Goal: Task Accomplishment & Management: Use online tool/utility

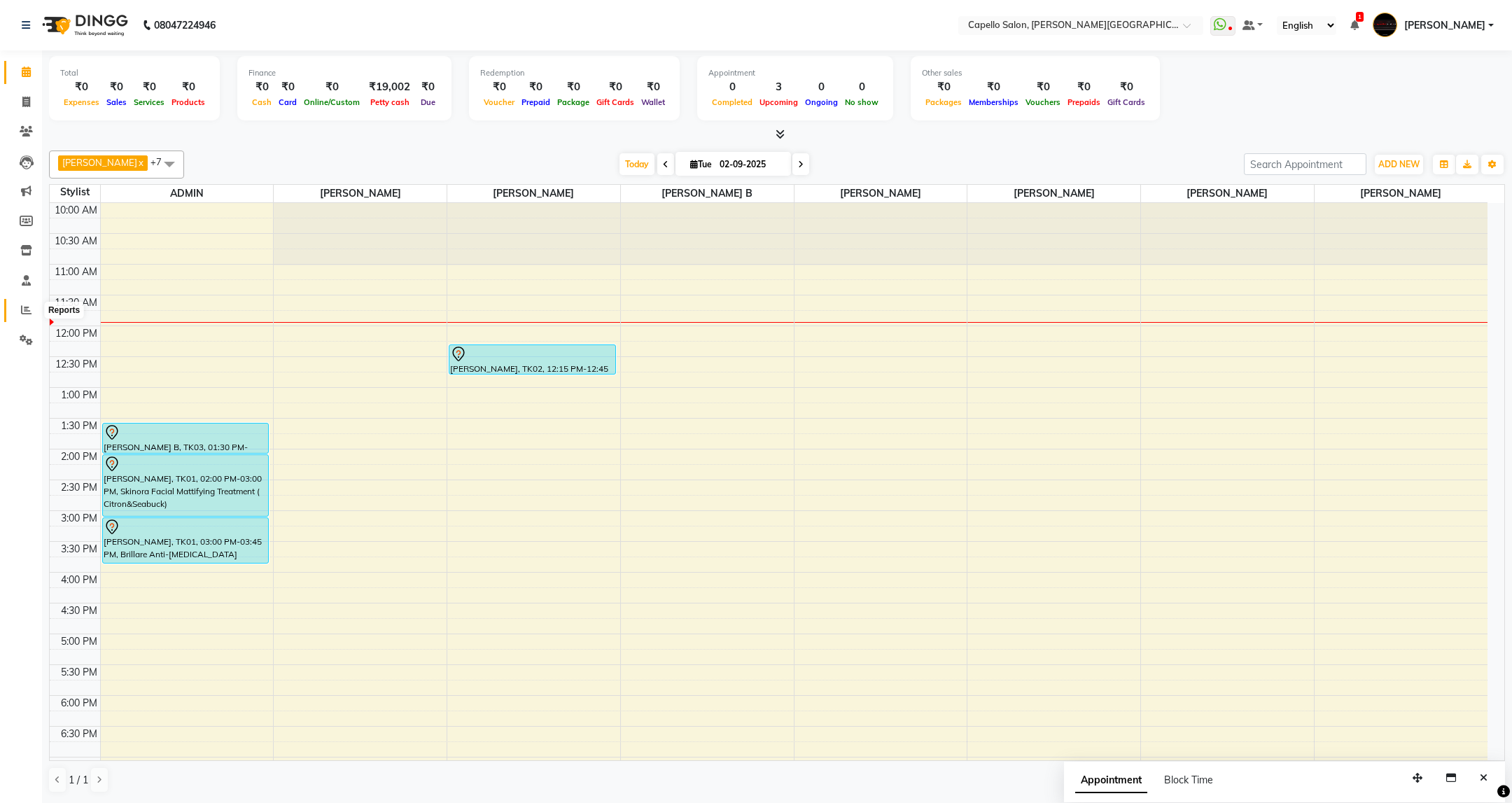
click at [14, 305] on span at bounding box center [26, 310] width 25 height 16
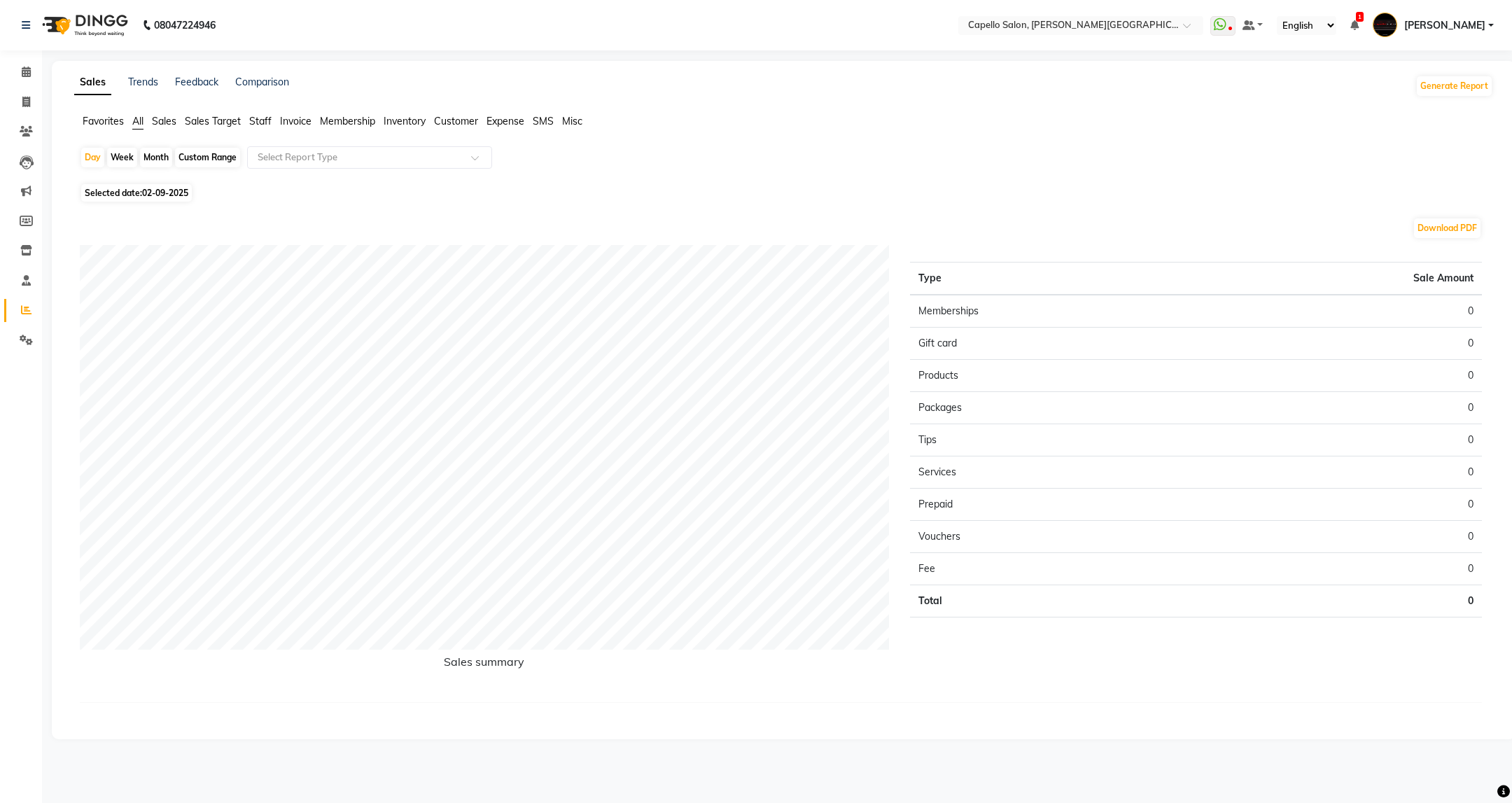
click at [264, 117] on span "Staff" at bounding box center [260, 121] width 22 height 13
click at [305, 162] on input "text" at bounding box center [356, 158] width 202 height 14
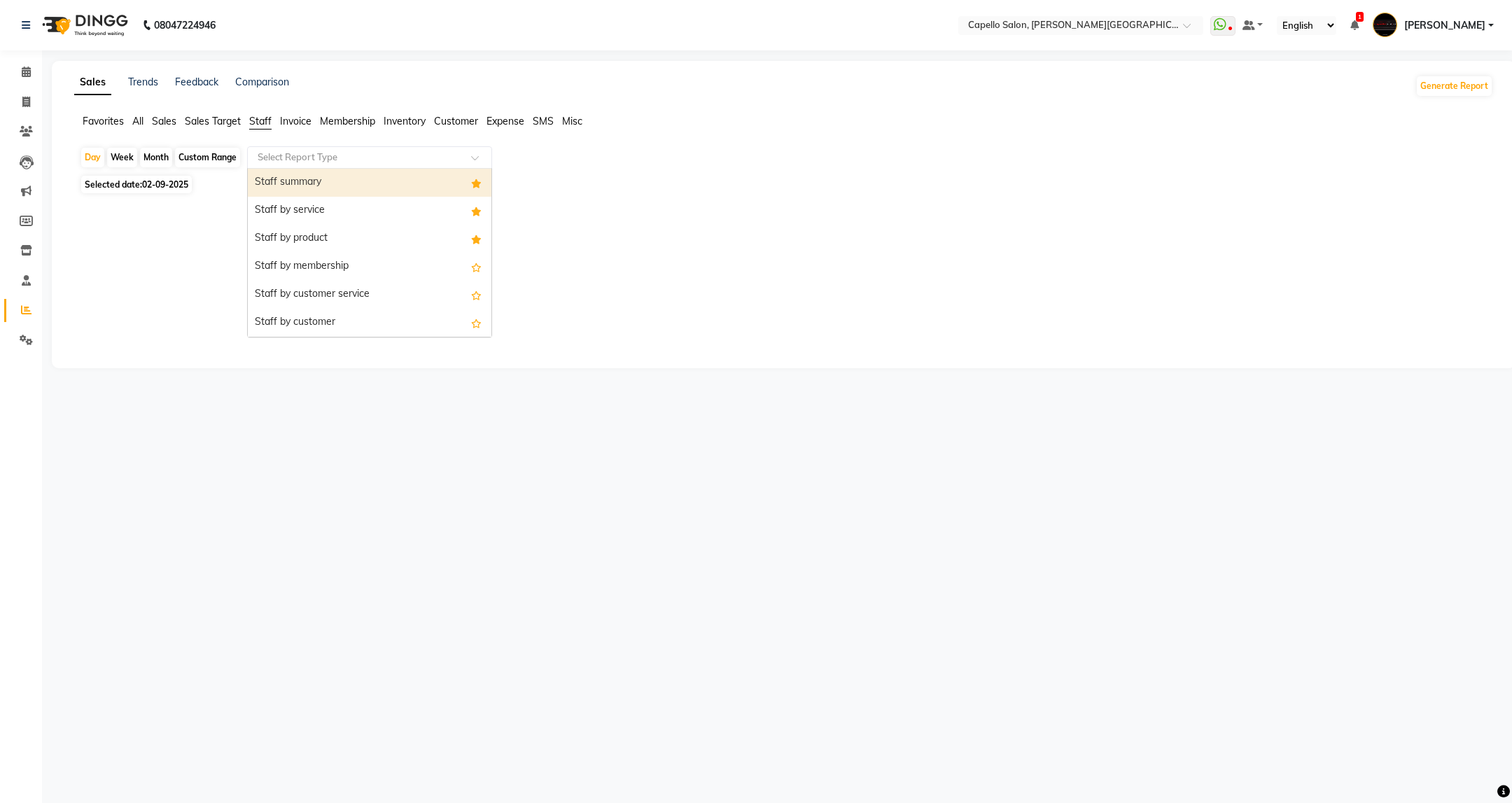
click at [310, 177] on div "Staff summary" at bounding box center [370, 182] width 244 height 28
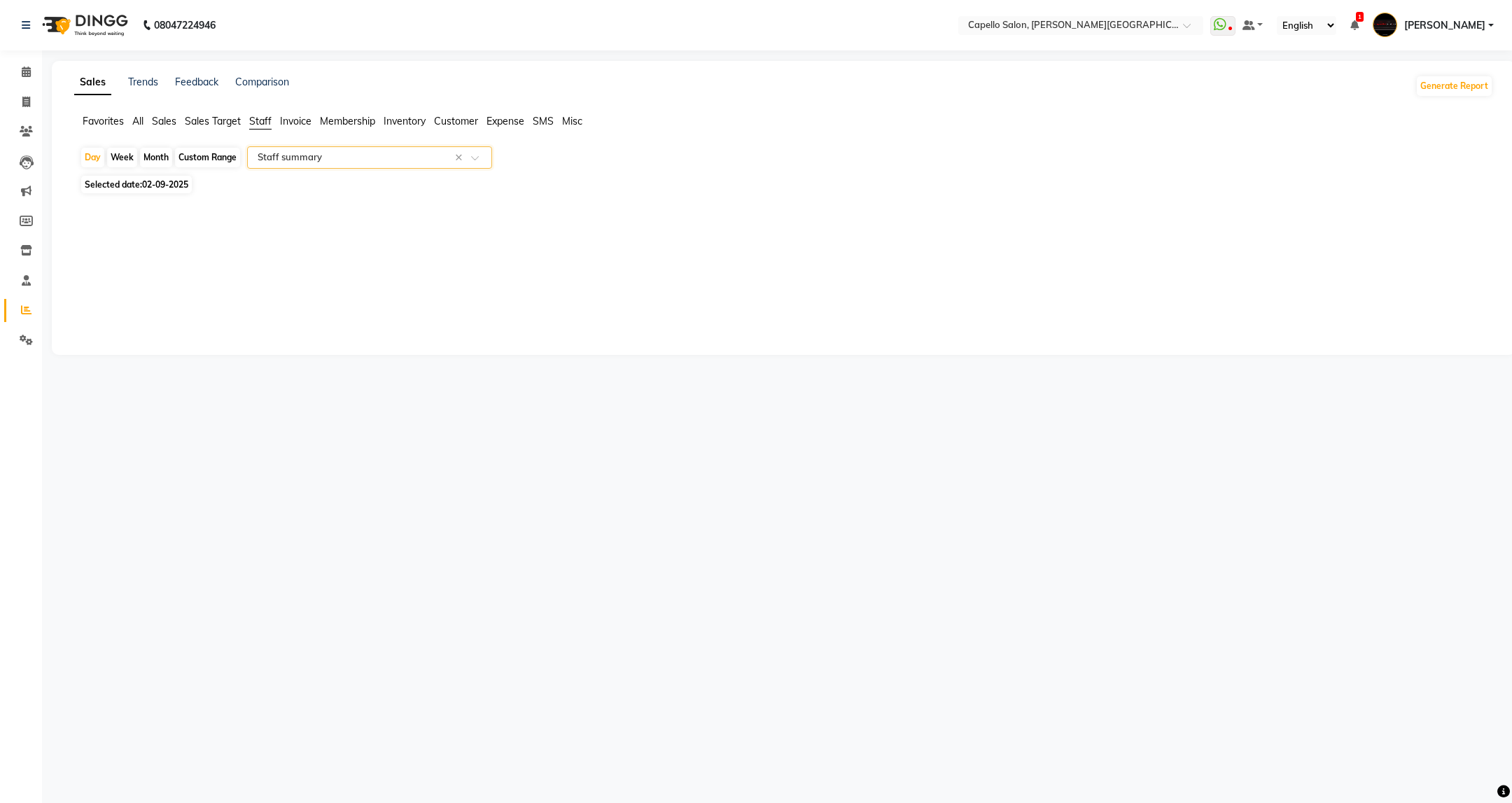
click at [125, 181] on span "Selected date: [DATE]" at bounding box center [136, 184] width 110 height 17
select select "9"
select select "2025"
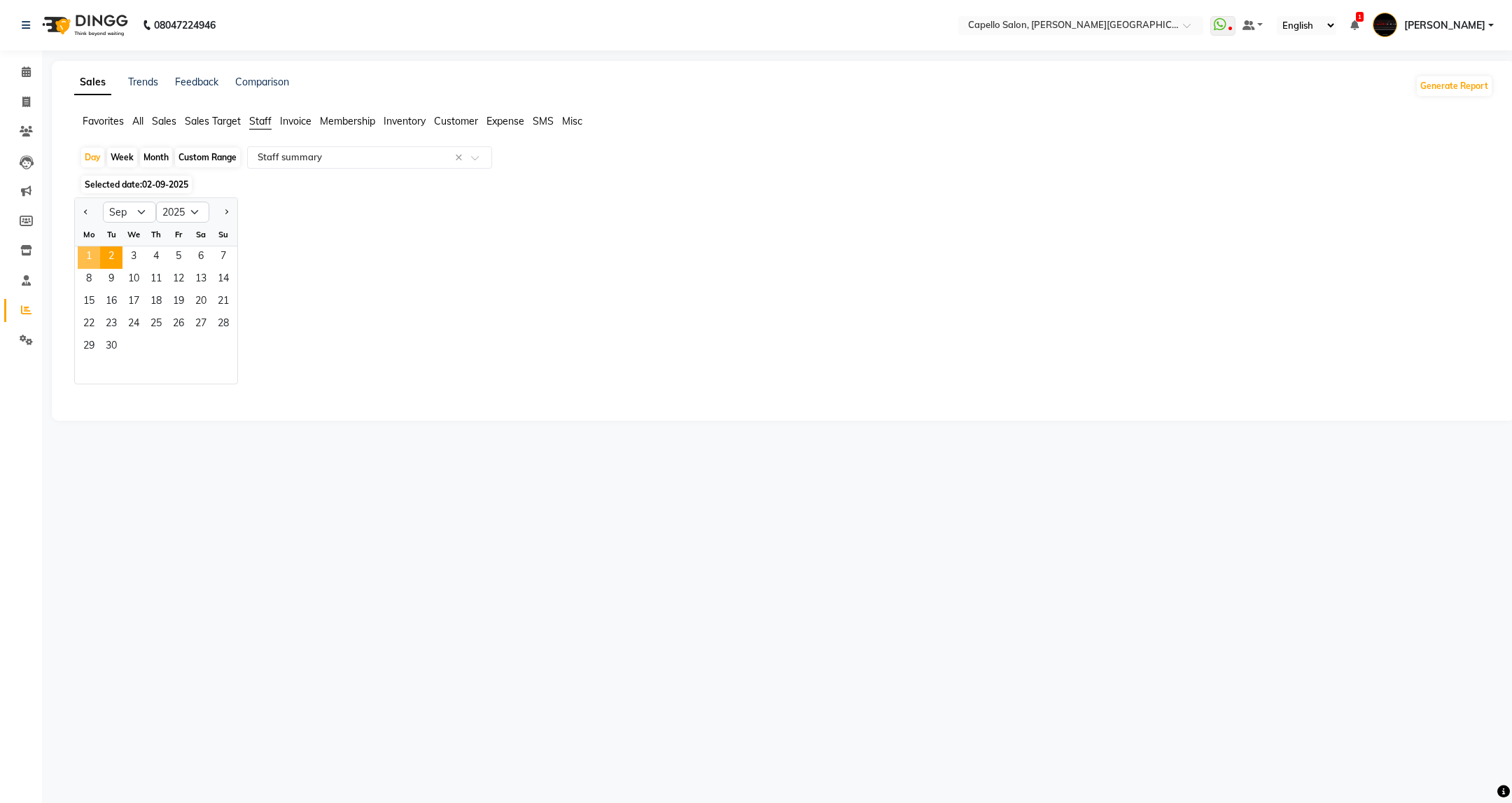
click at [94, 259] on span "1" at bounding box center [89, 258] width 22 height 22
select select "full_report"
select select "csv"
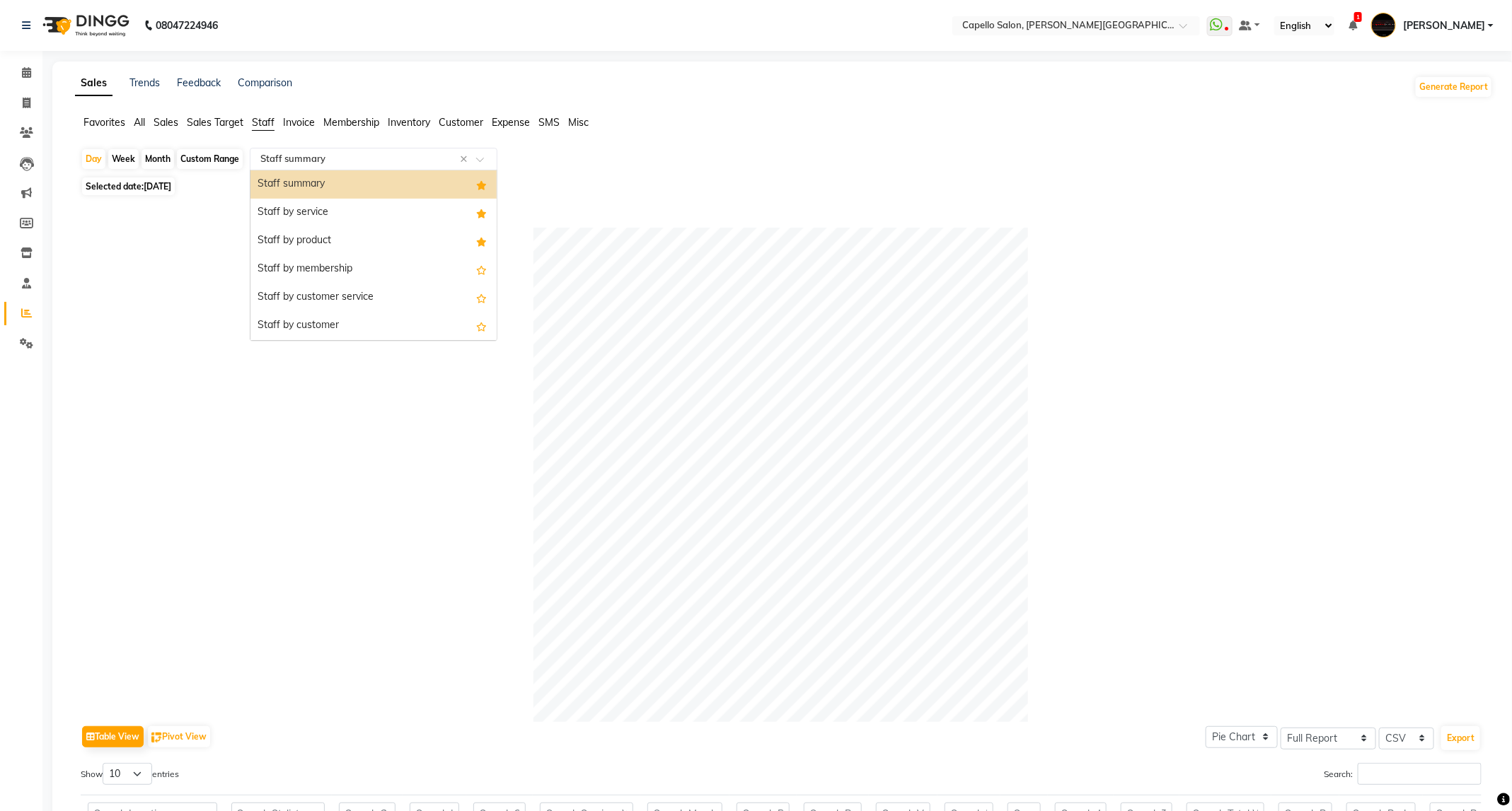
click at [375, 169] on div "Select Report Type × Staff summary ×" at bounding box center [374, 159] width 247 height 22
click at [369, 223] on div "Staff by service" at bounding box center [374, 213] width 247 height 29
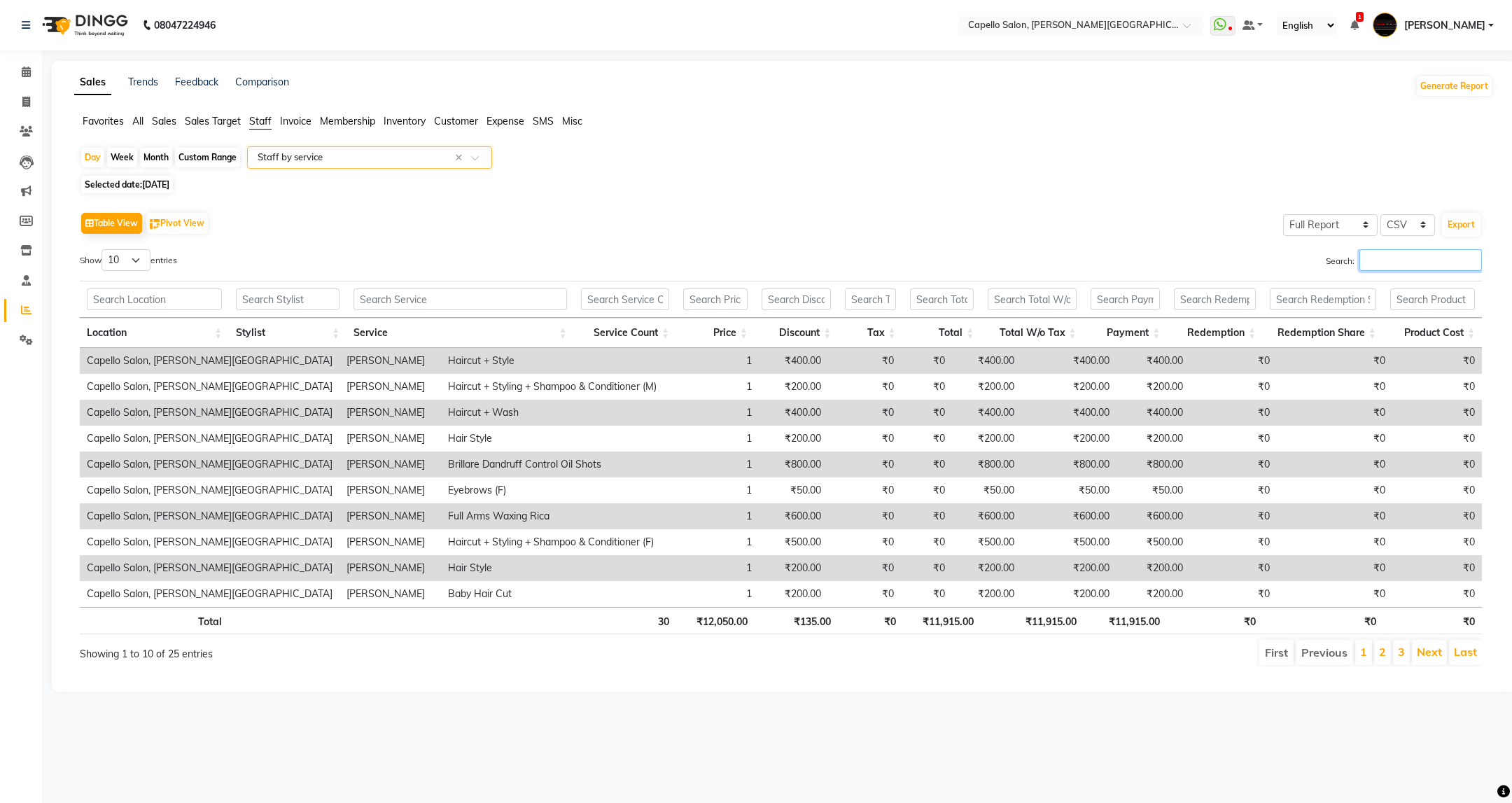
click at [1416, 255] on input "Search:" at bounding box center [1420, 259] width 122 height 21
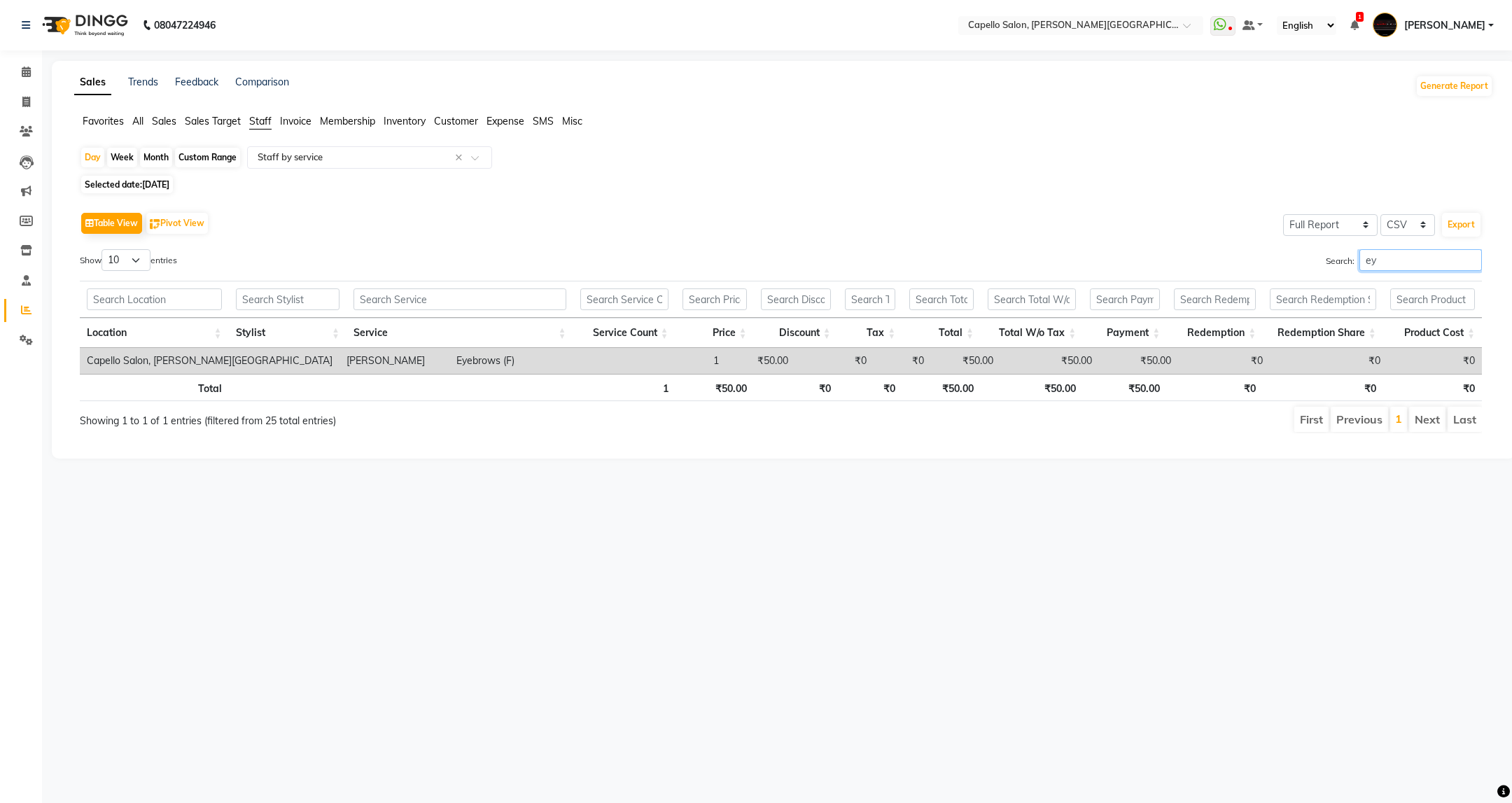
type input "e"
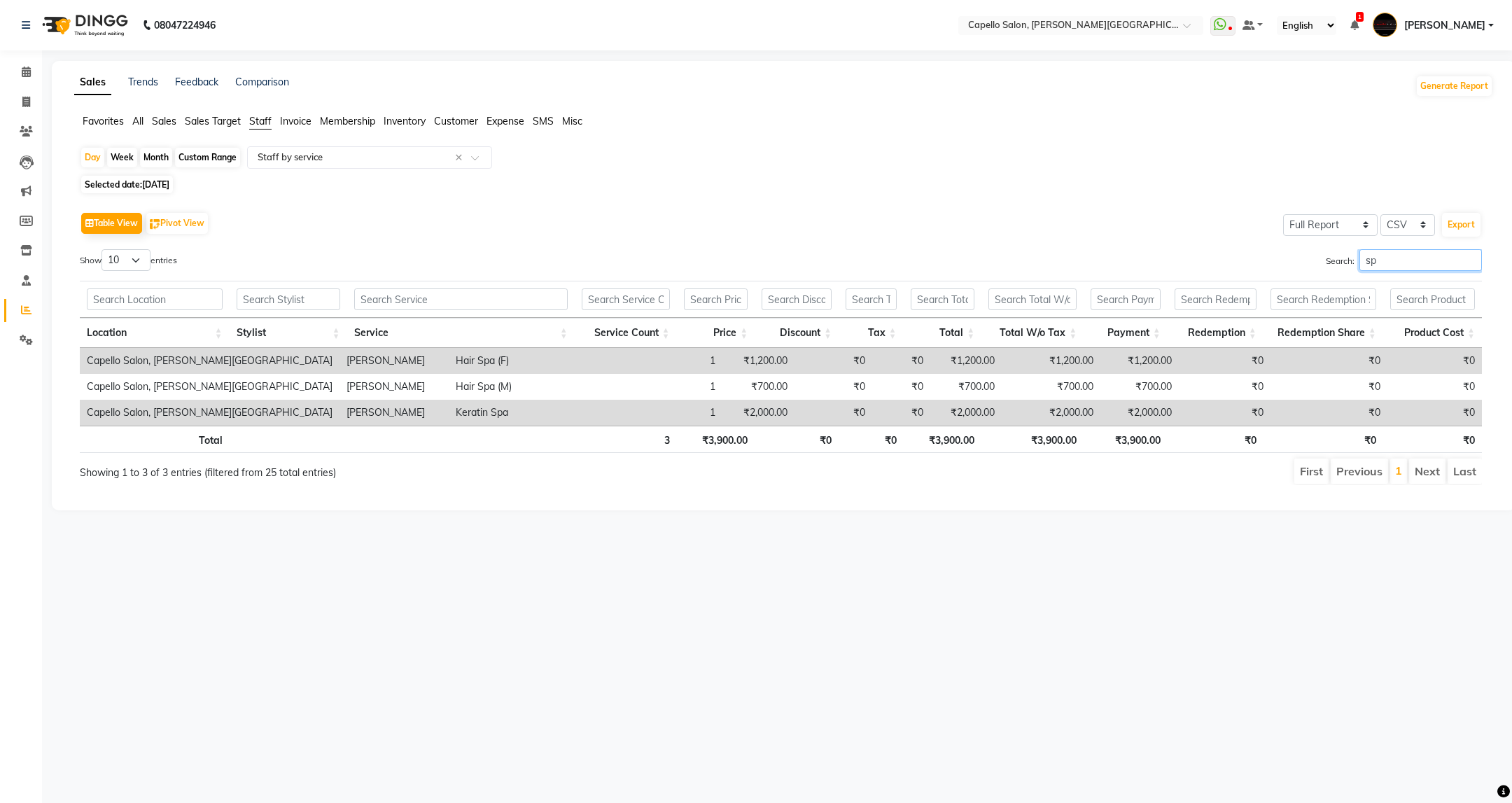
type input "s"
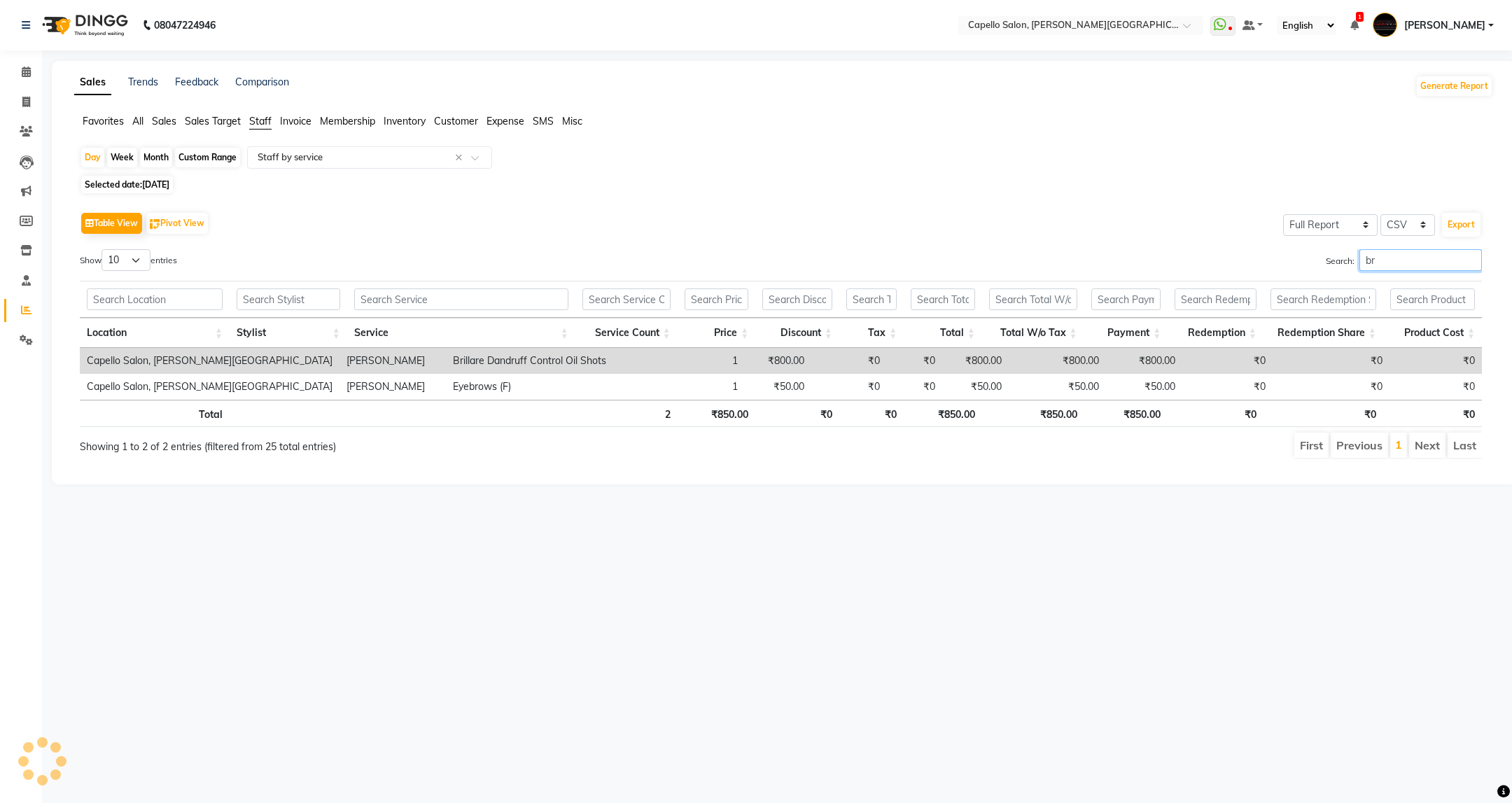
type input "b"
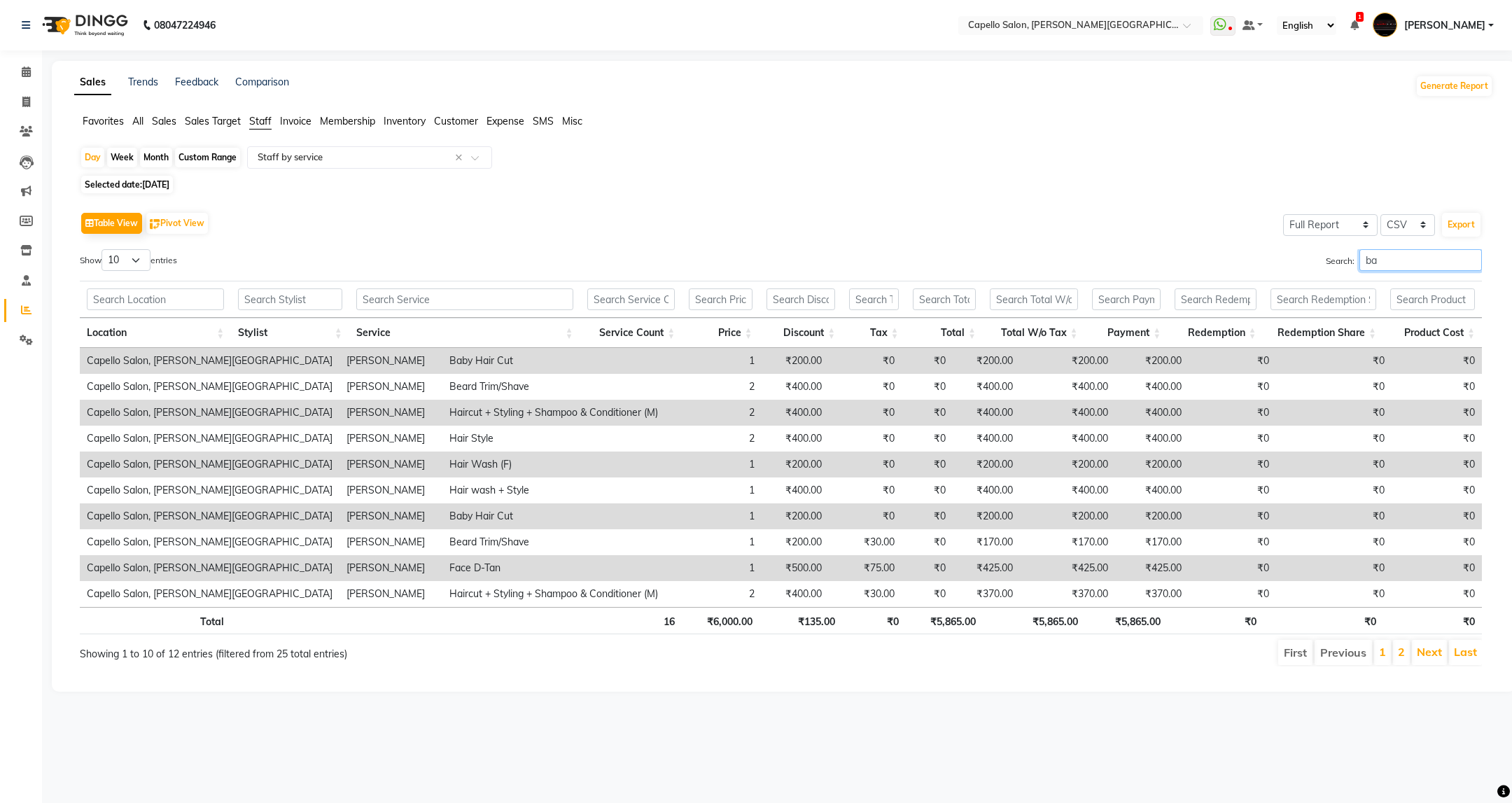
type input "b"
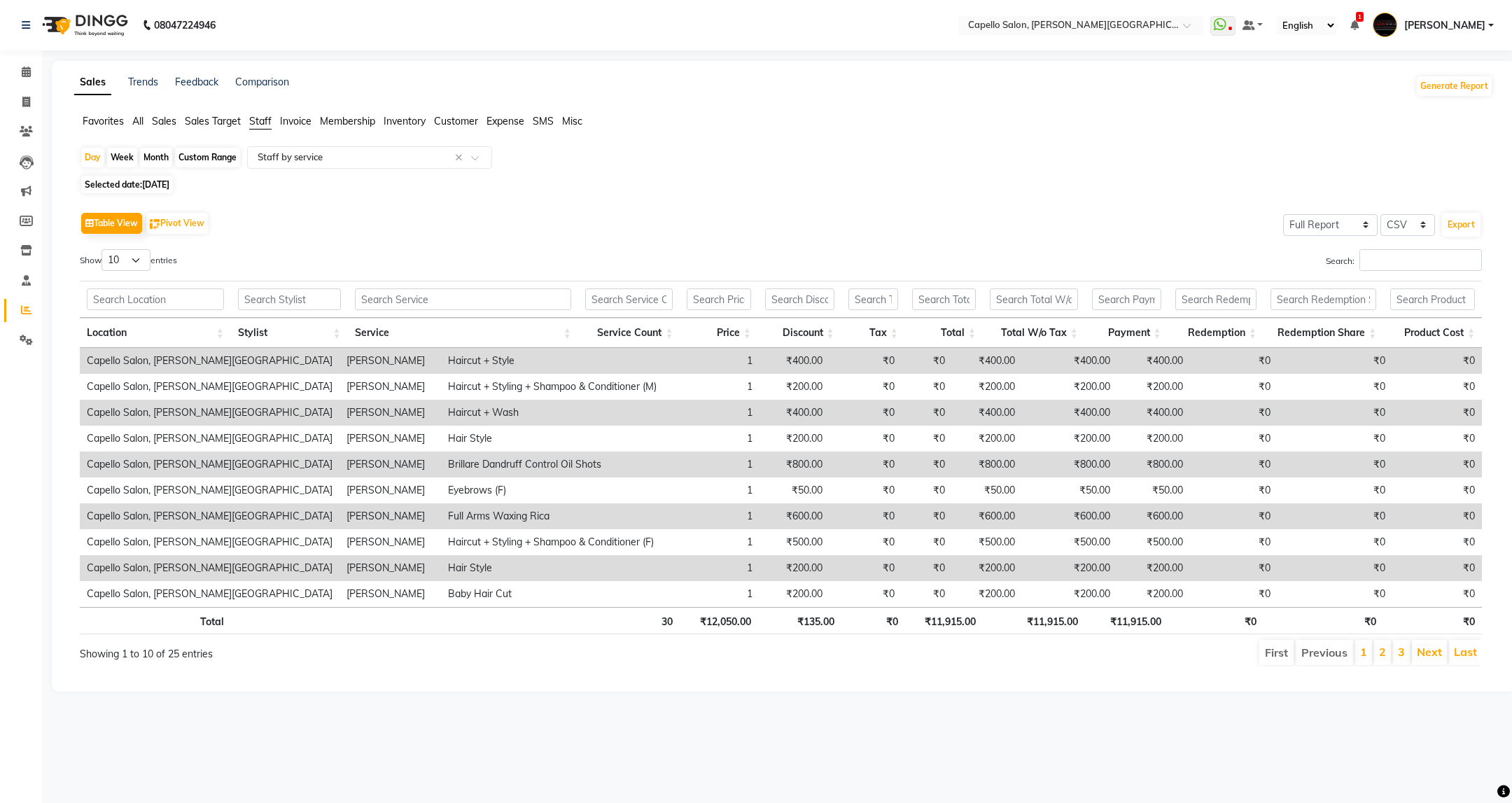
click at [143, 187] on span "Selected date: [DATE]" at bounding box center [127, 184] width 92 height 17
click at [135, 264] on select "10 25 50 100" at bounding box center [126, 259] width 49 height 21
select select "50"
click at [104, 250] on select "10 25 50 100" at bounding box center [126, 259] width 49 height 21
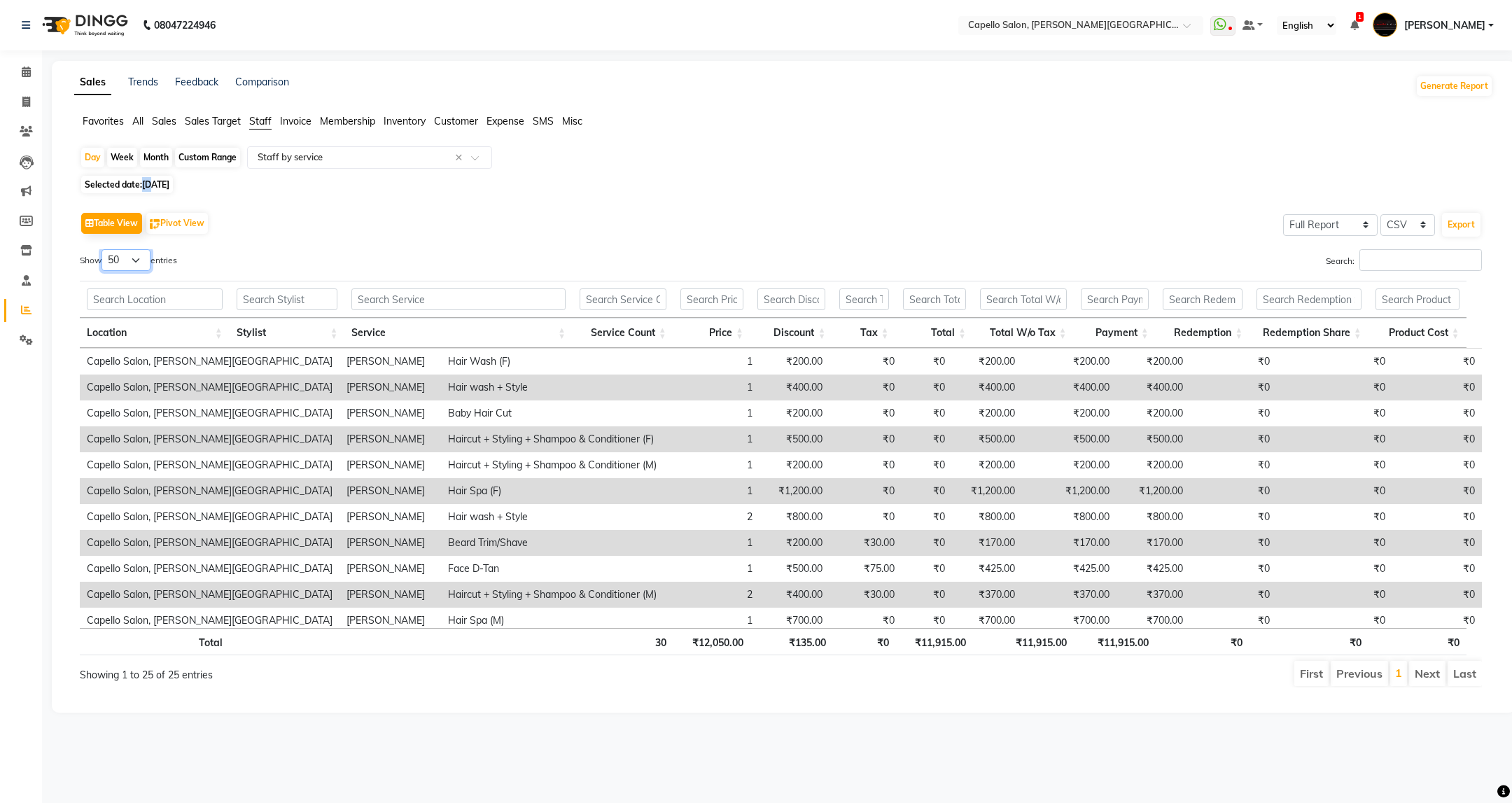
scroll to position [366, 0]
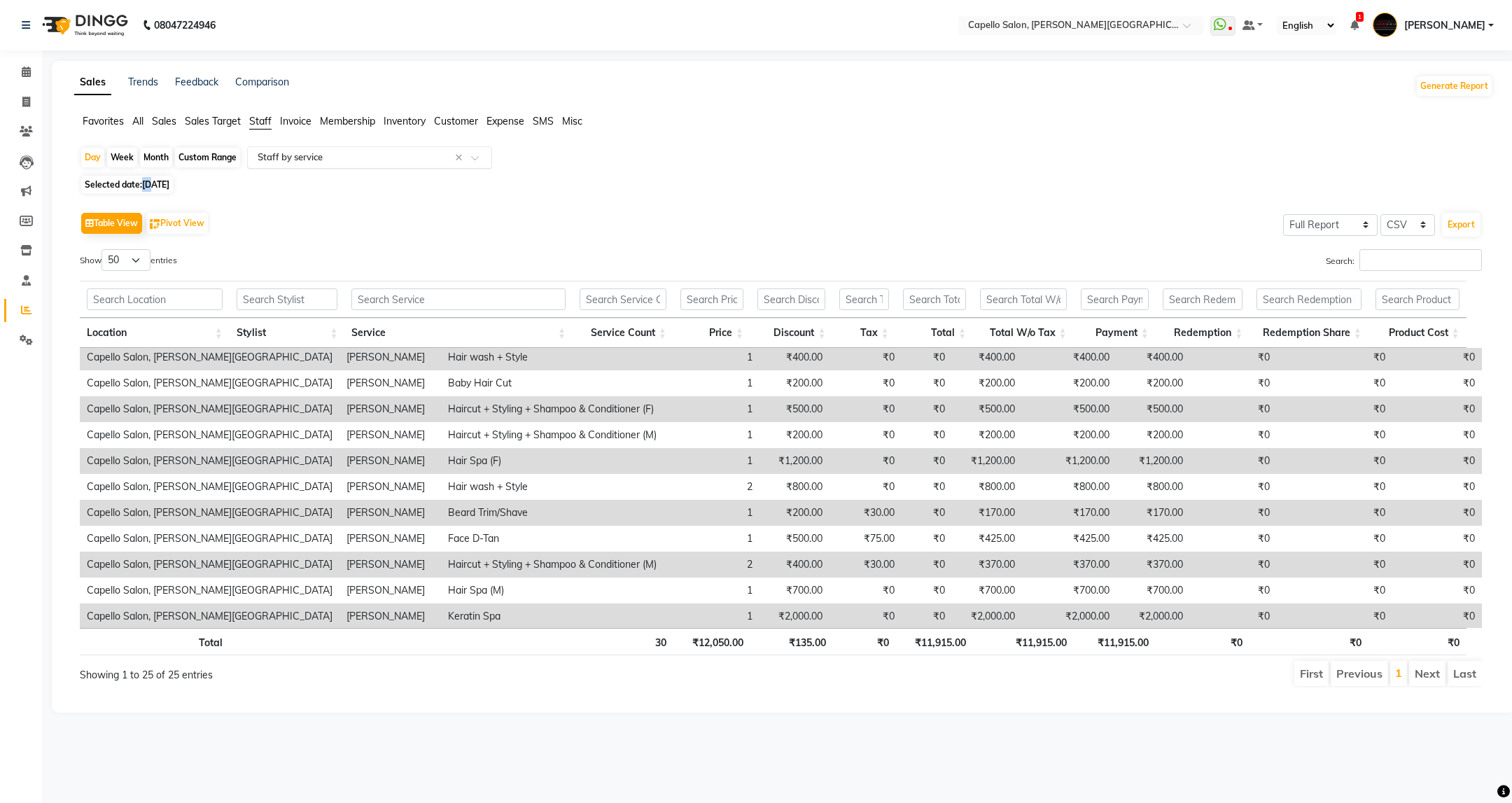
click at [374, 166] on div "Select Report Type × Staff by service ×" at bounding box center [370, 158] width 245 height 22
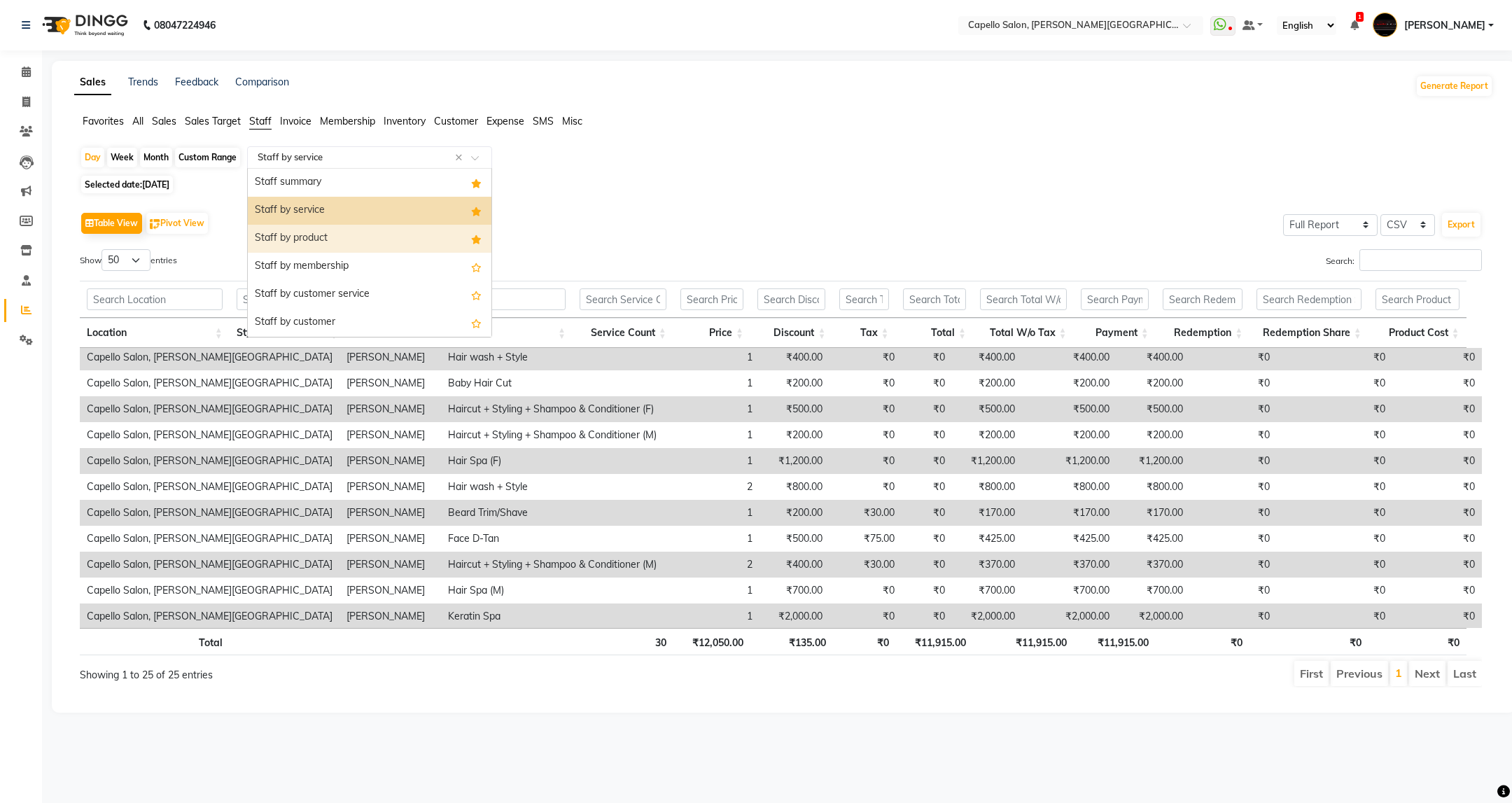
click at [371, 240] on div "Staff by product" at bounding box center [370, 239] width 244 height 28
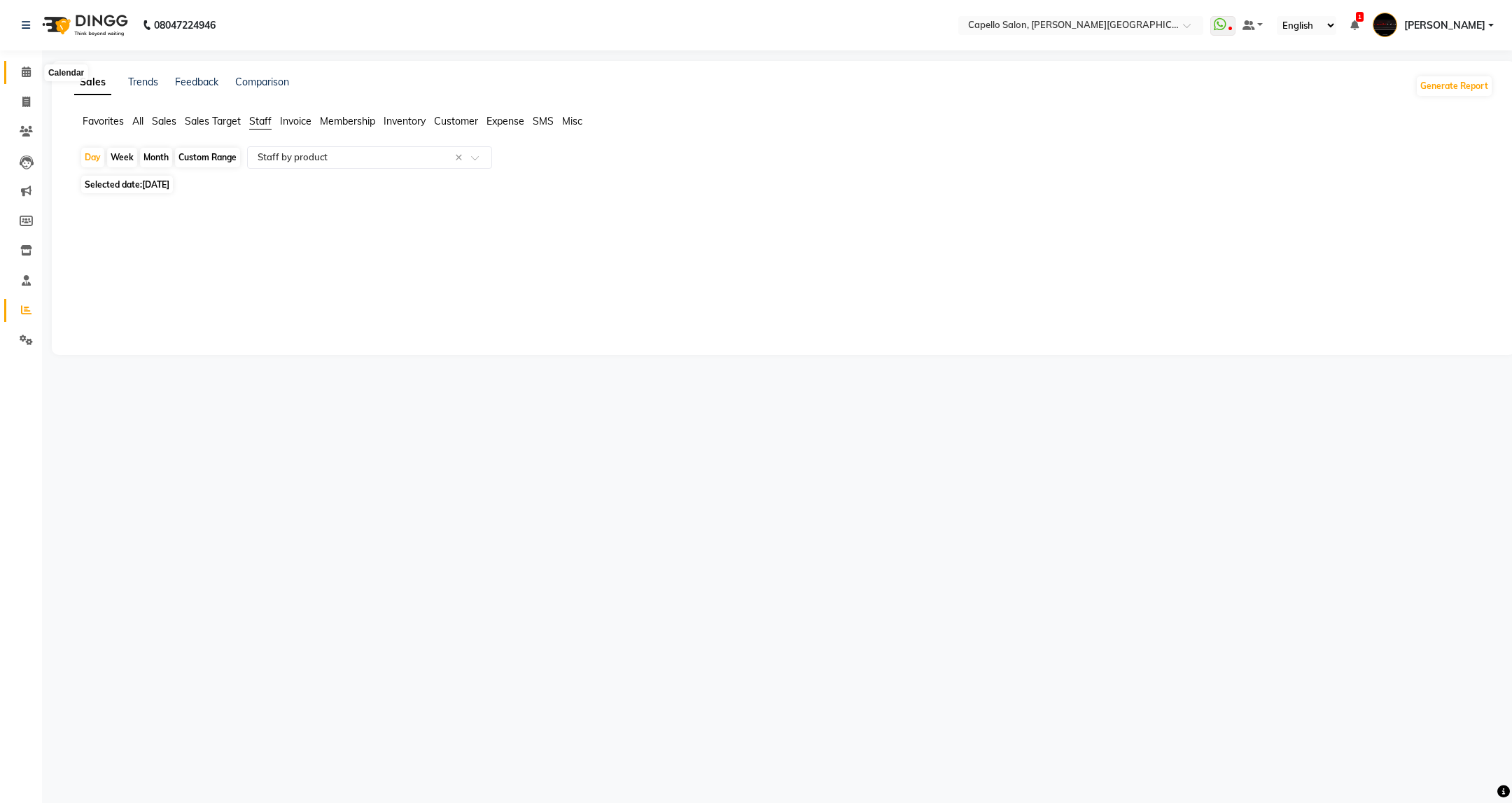
click at [20, 64] on span at bounding box center [26, 72] width 25 height 16
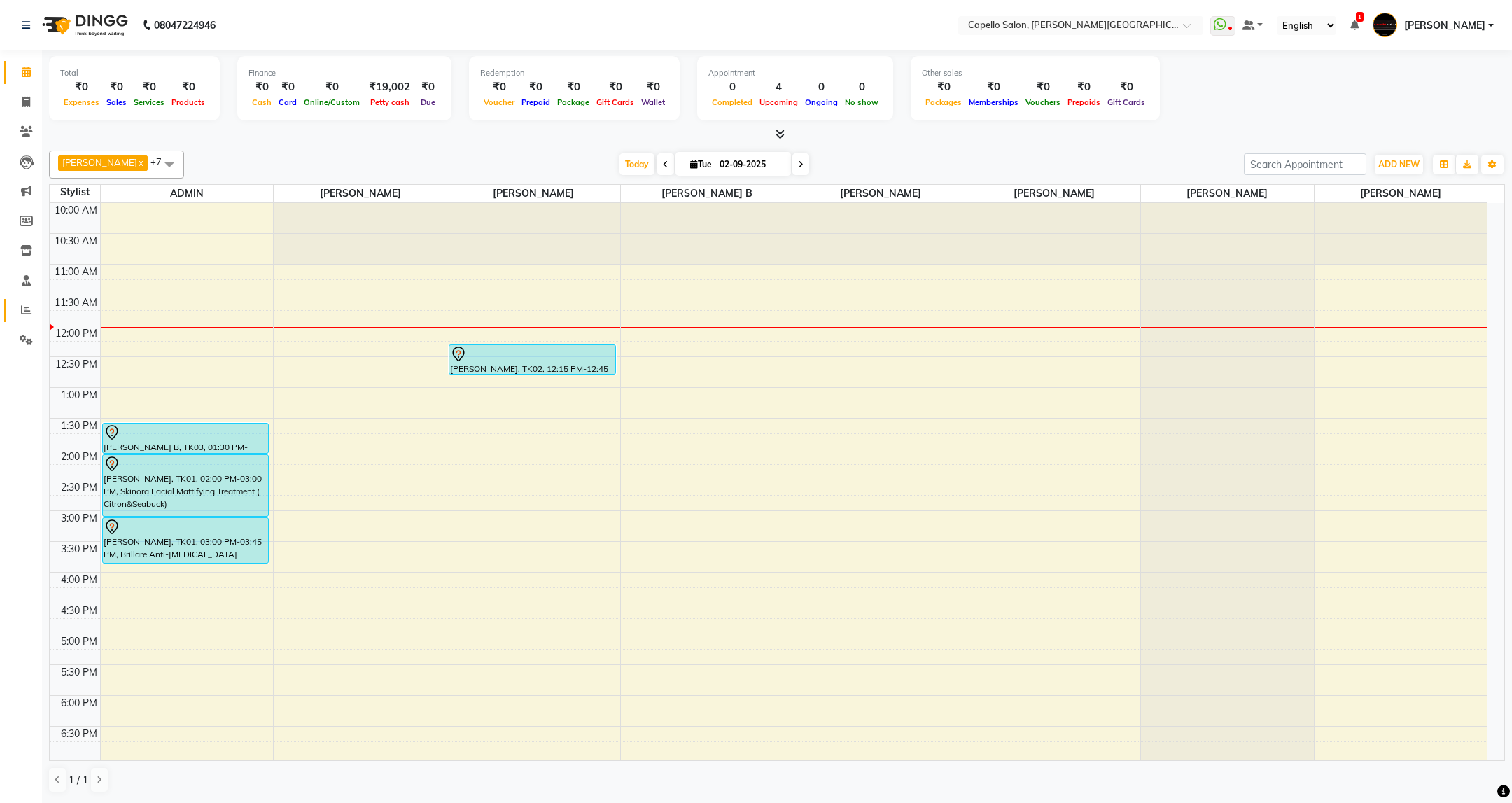
click at [25, 318] on link "Reports" at bounding box center [21, 310] width 33 height 23
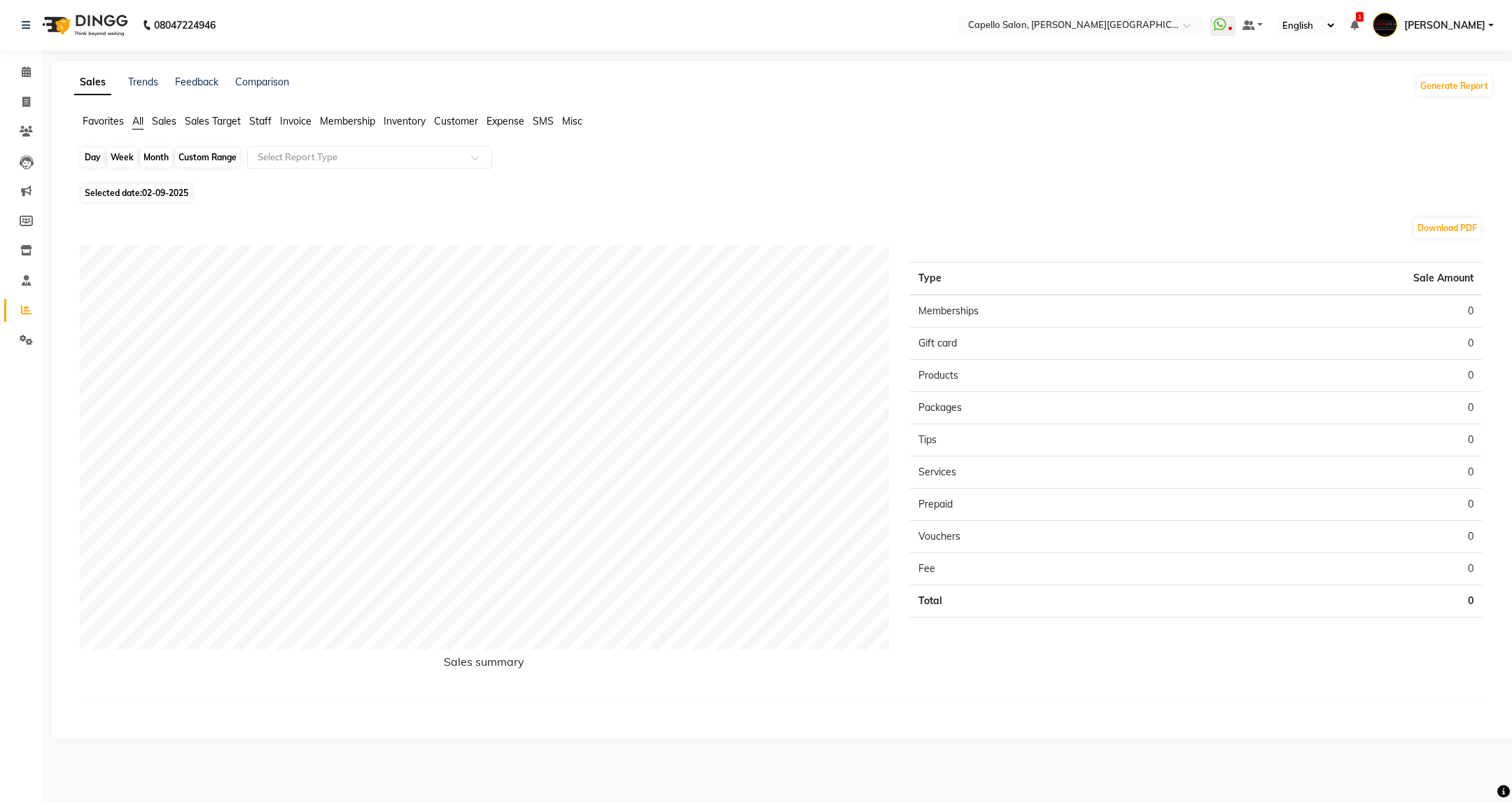
click at [98, 159] on div "Day" at bounding box center [92, 158] width 23 height 20
select select "9"
select select "2025"
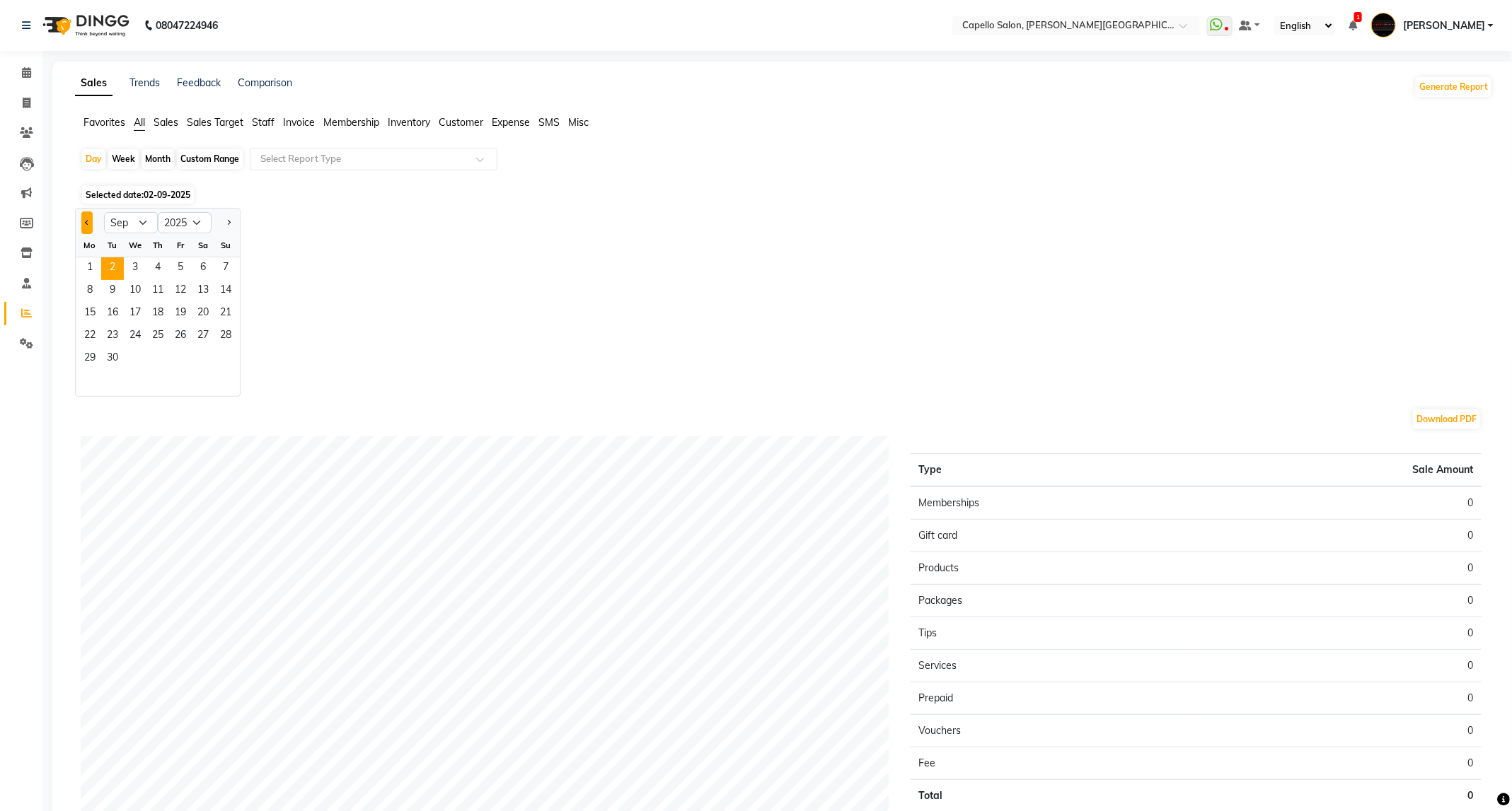
click at [84, 220] on button "Previous month" at bounding box center [86, 223] width 11 height 22
select select "8"
click at [219, 361] on span "31" at bounding box center [226, 359] width 22 height 22
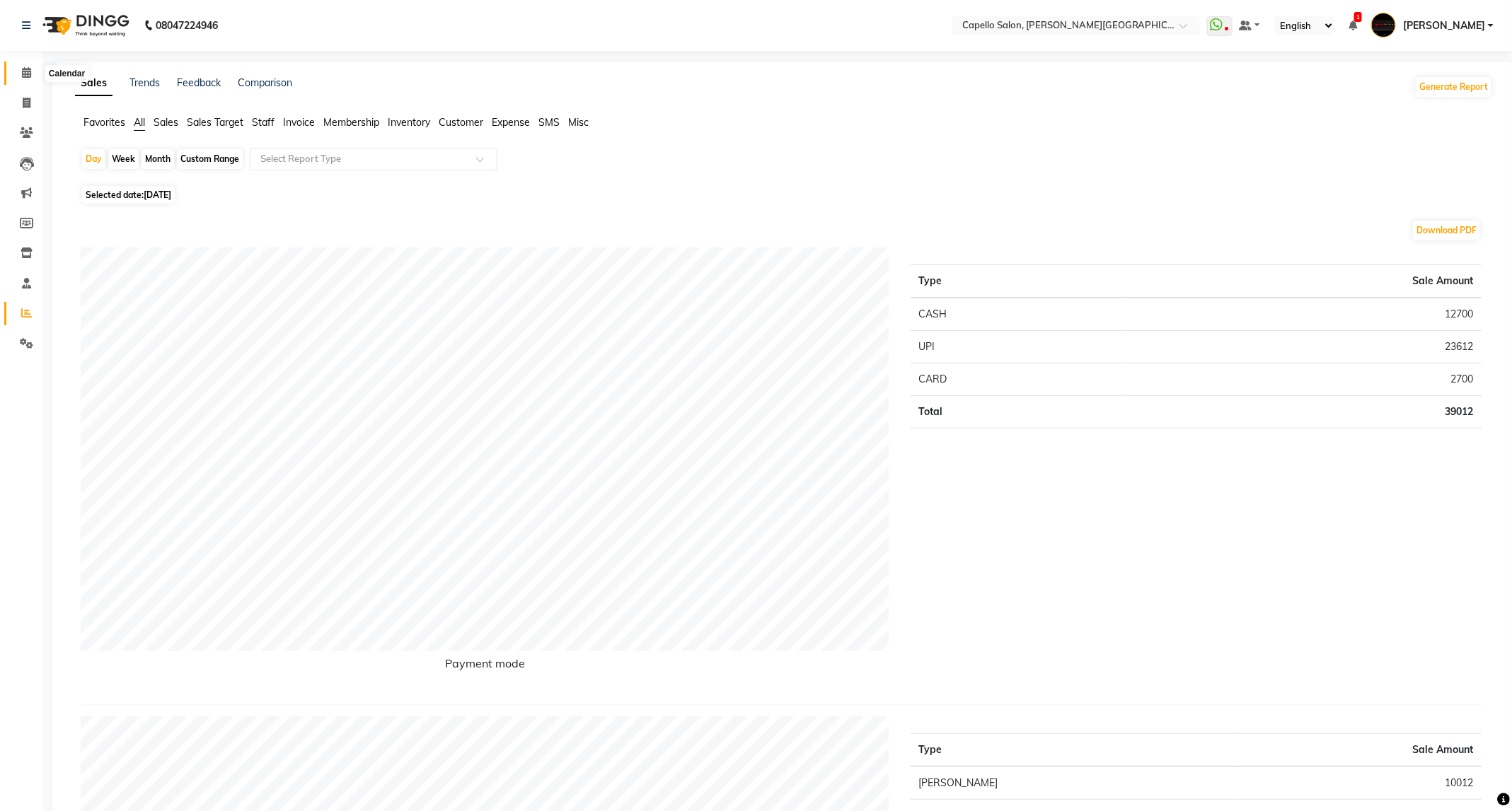
click at [19, 73] on span at bounding box center [26, 73] width 25 height 16
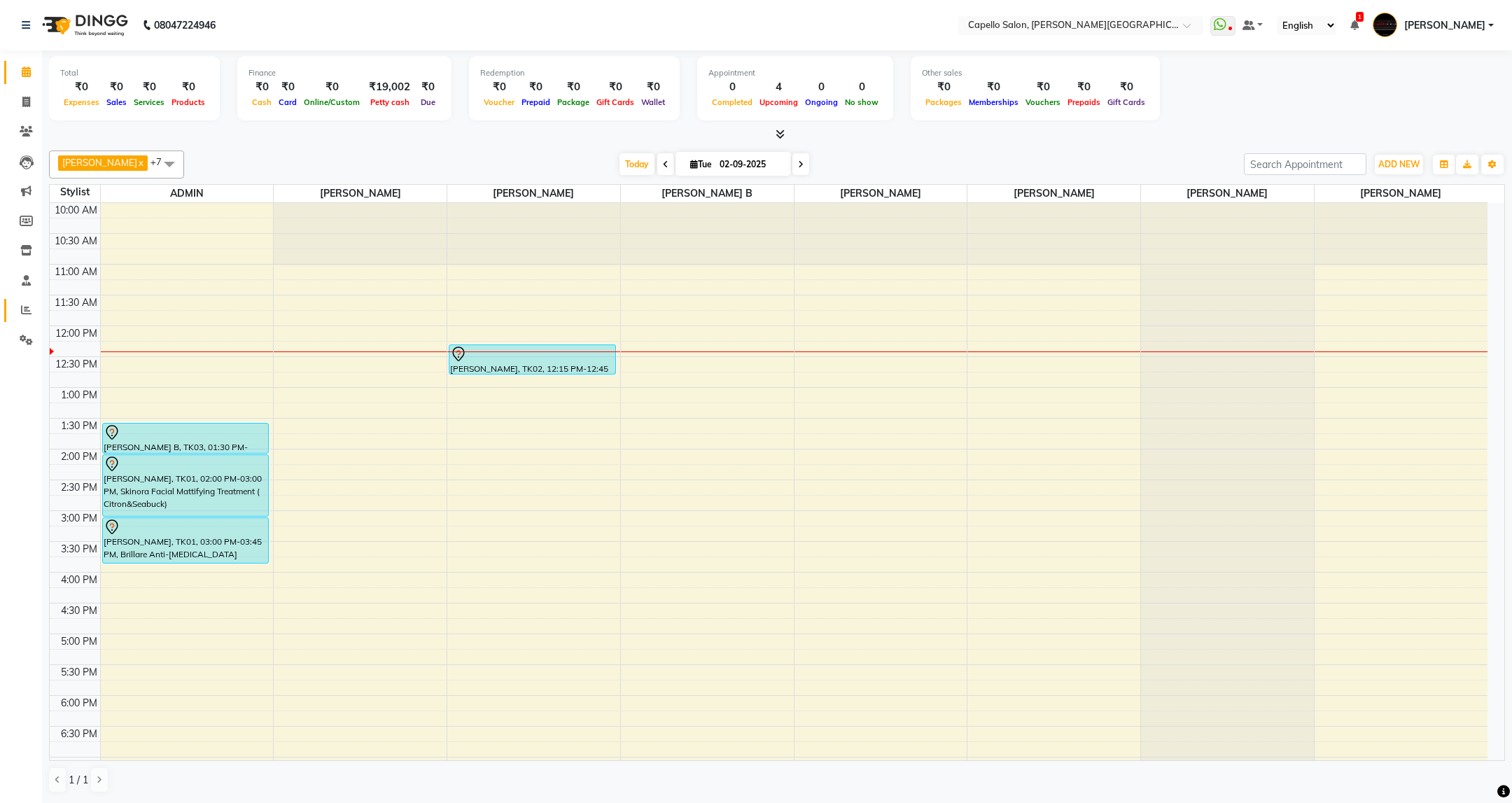
click at [13, 301] on link "Reports" at bounding box center [21, 310] width 33 height 23
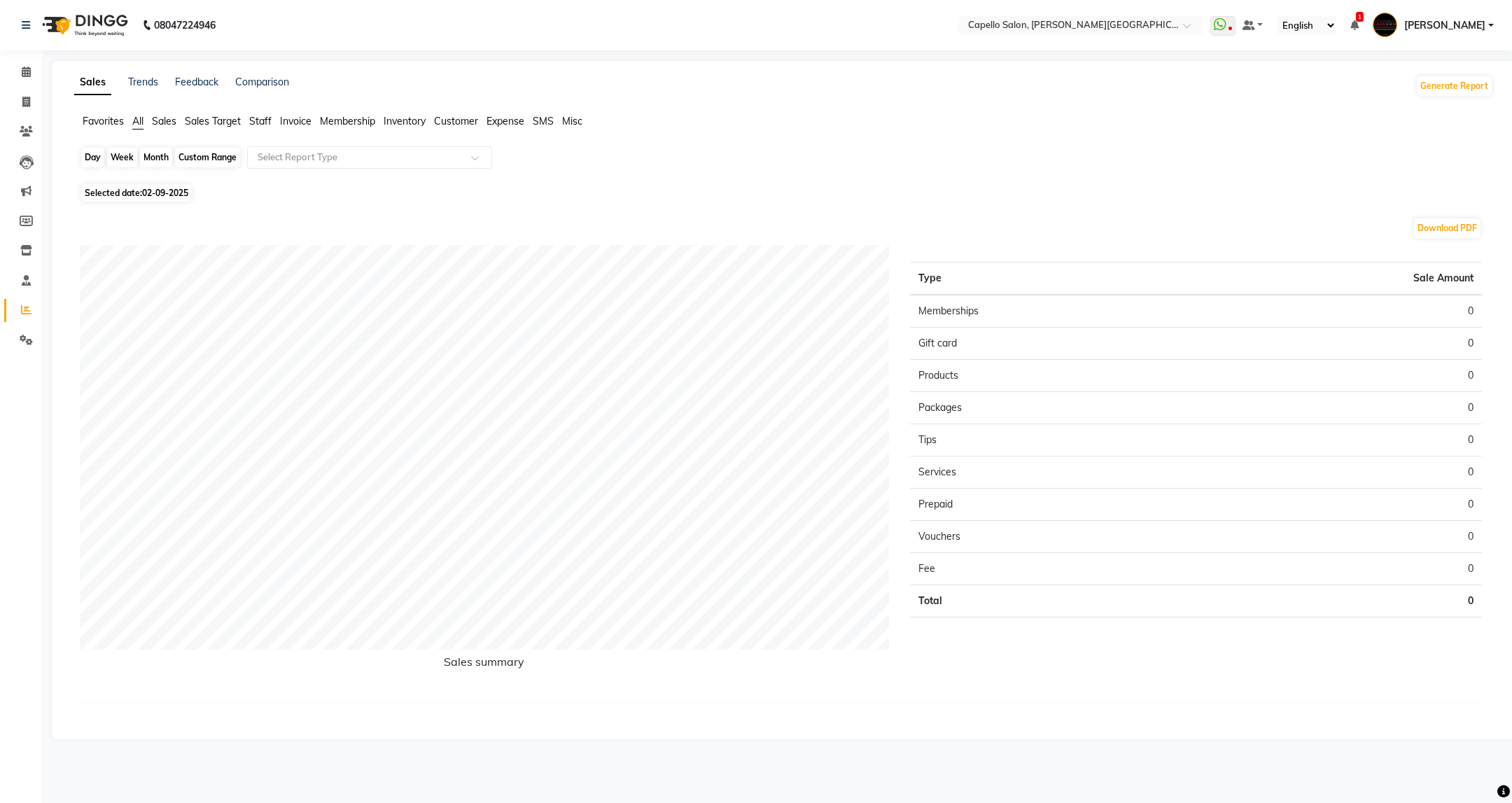
click at [95, 164] on div "Day" at bounding box center [92, 158] width 23 height 20
select select "9"
select select "2025"
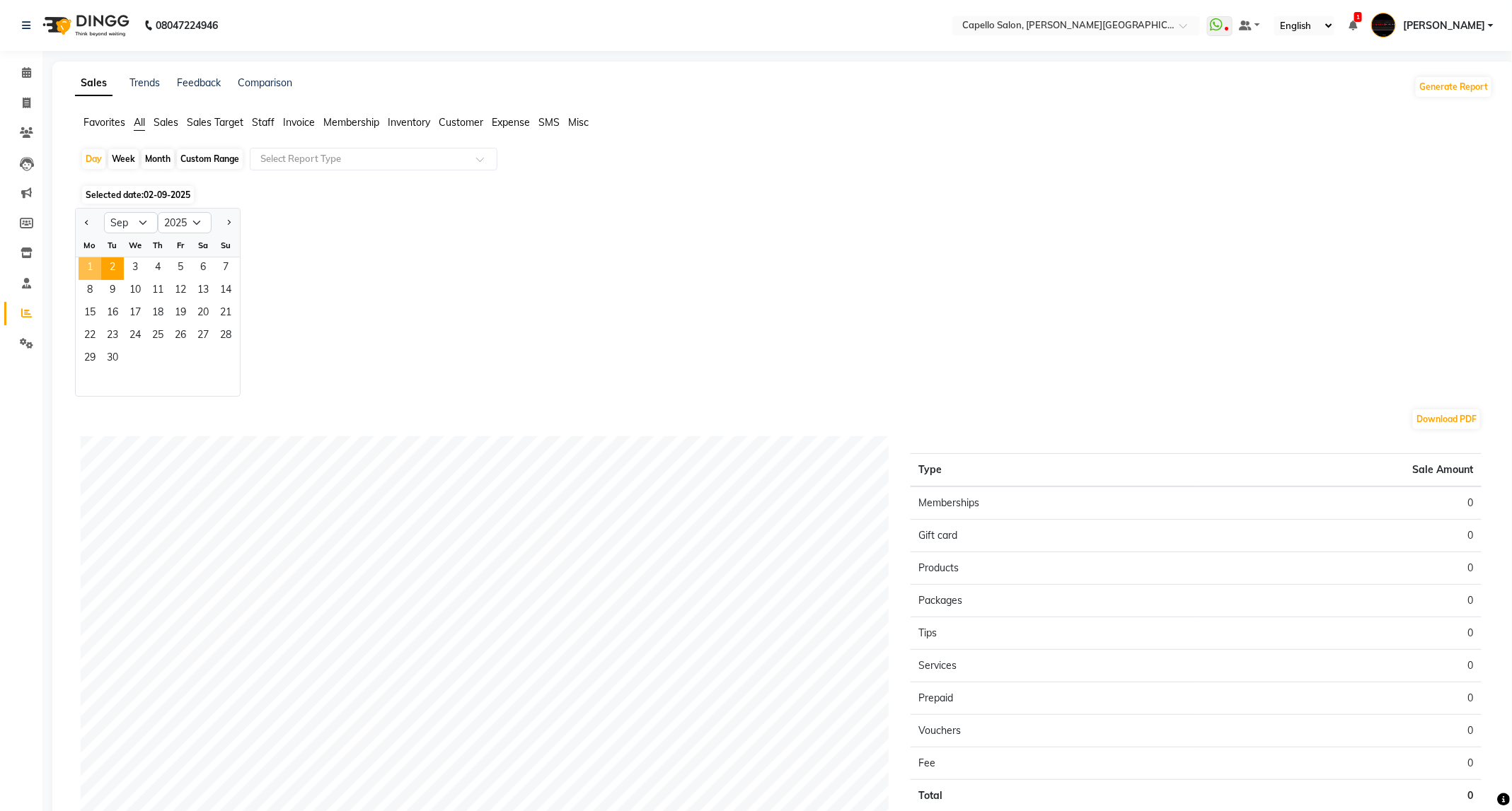
click at [99, 265] on span "1" at bounding box center [90, 269] width 22 height 22
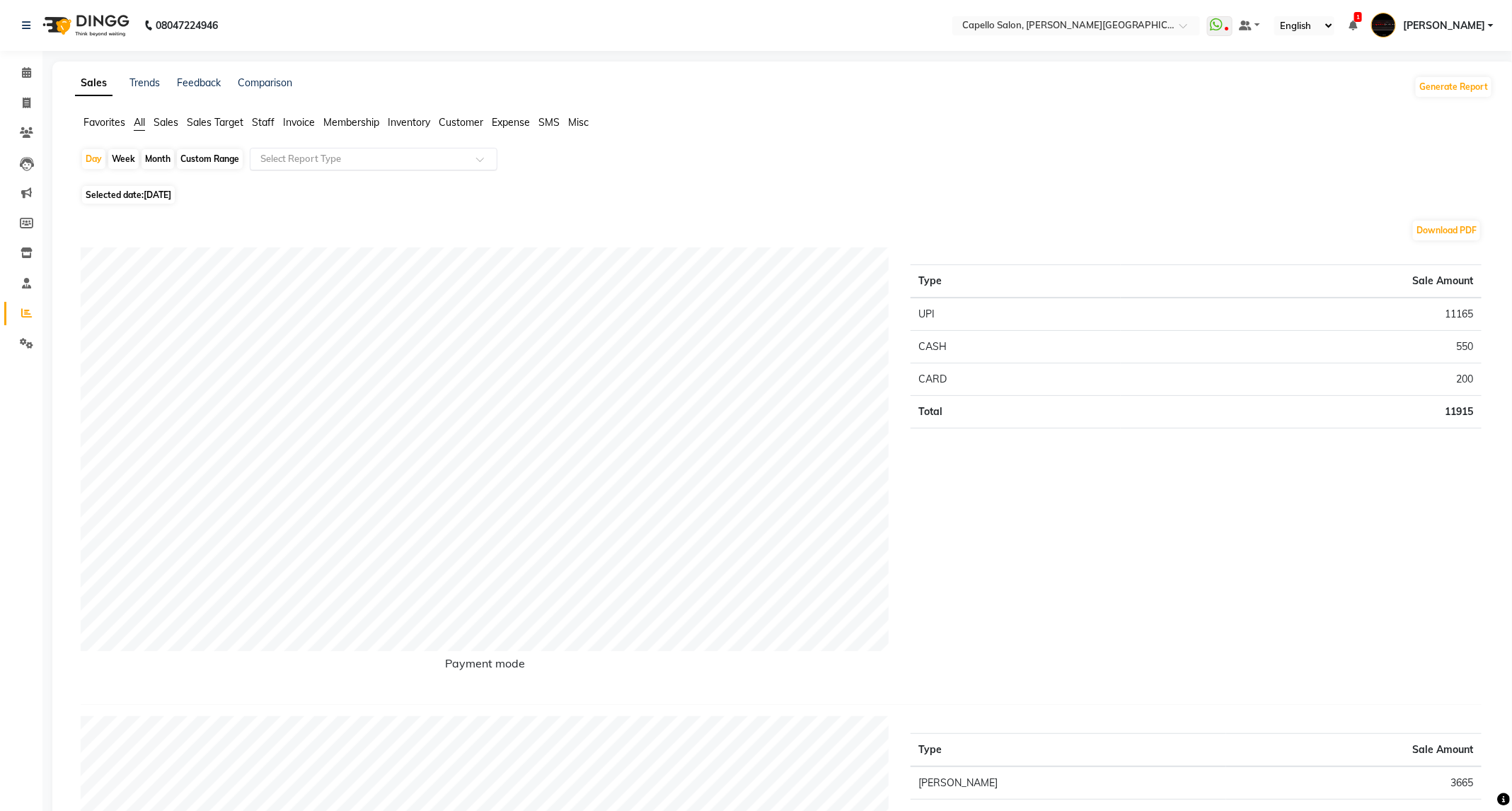
click at [298, 168] on div "Select Report Type" at bounding box center [374, 159] width 247 height 22
click at [300, 176] on div "Daily Sales" at bounding box center [374, 184] width 247 height 29
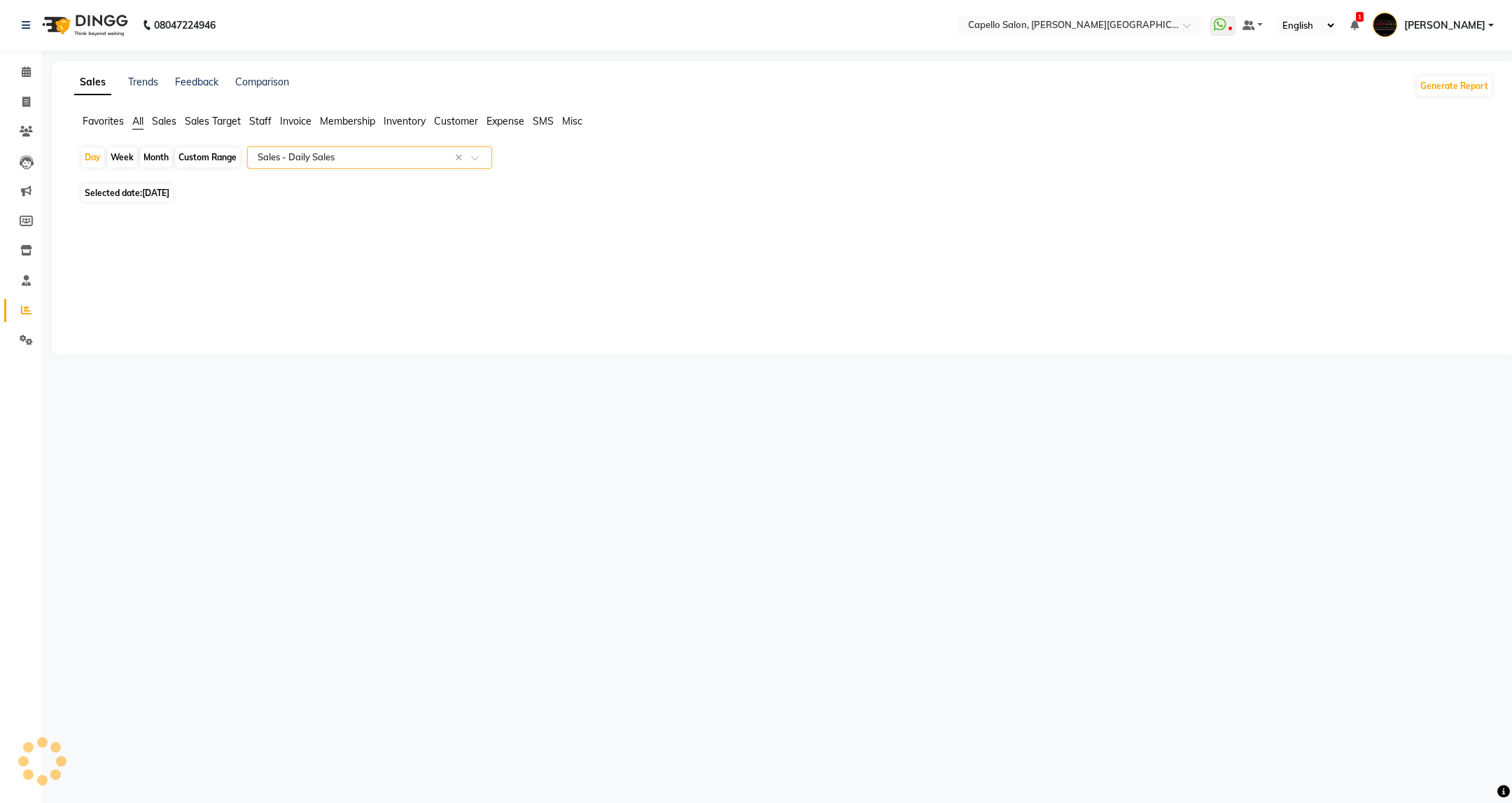
select select "full_report"
select select "csv"
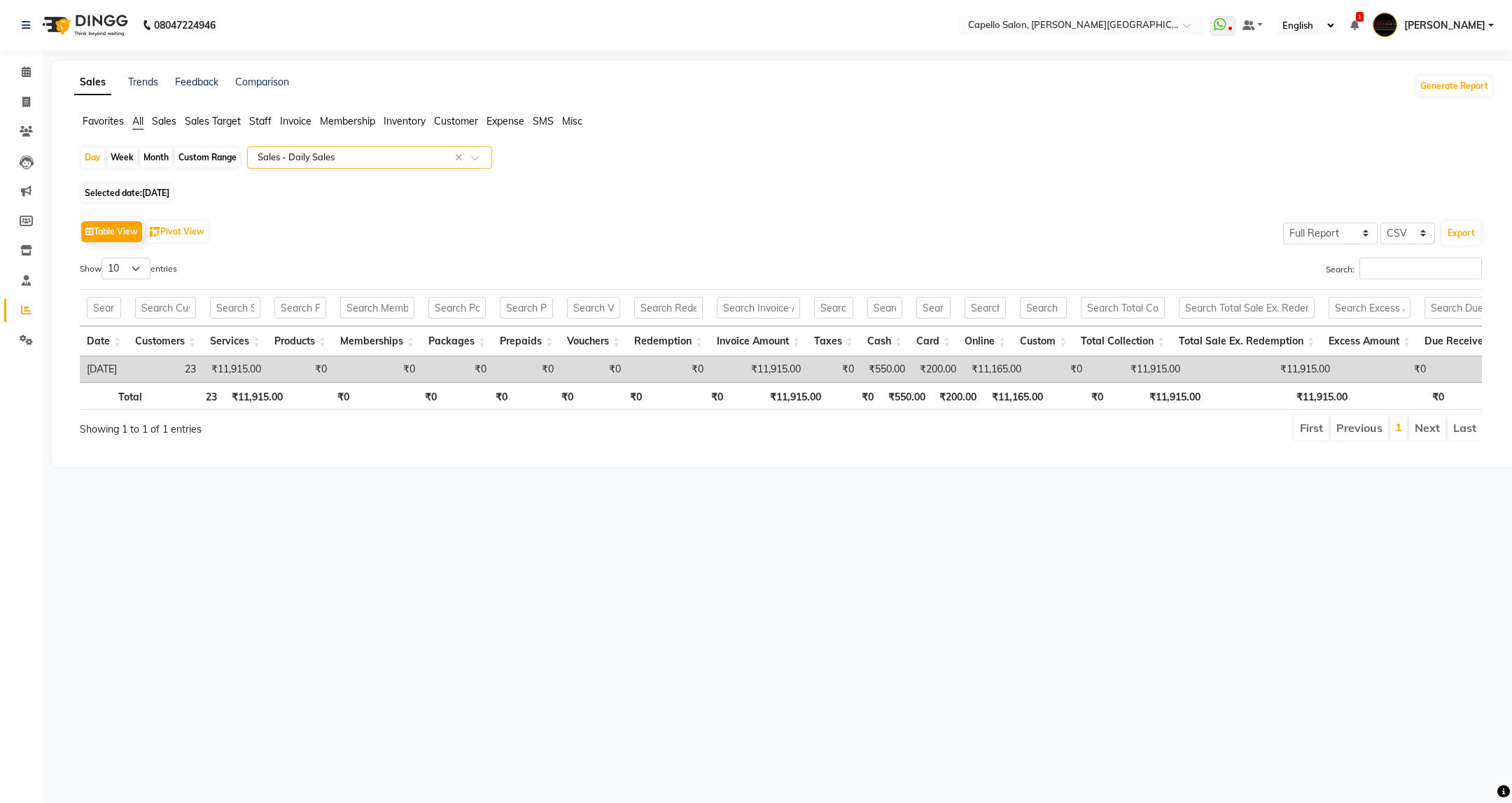
click at [349, 148] on div "Select Report Type × Sales - Daily Sales ×" at bounding box center [370, 158] width 245 height 22
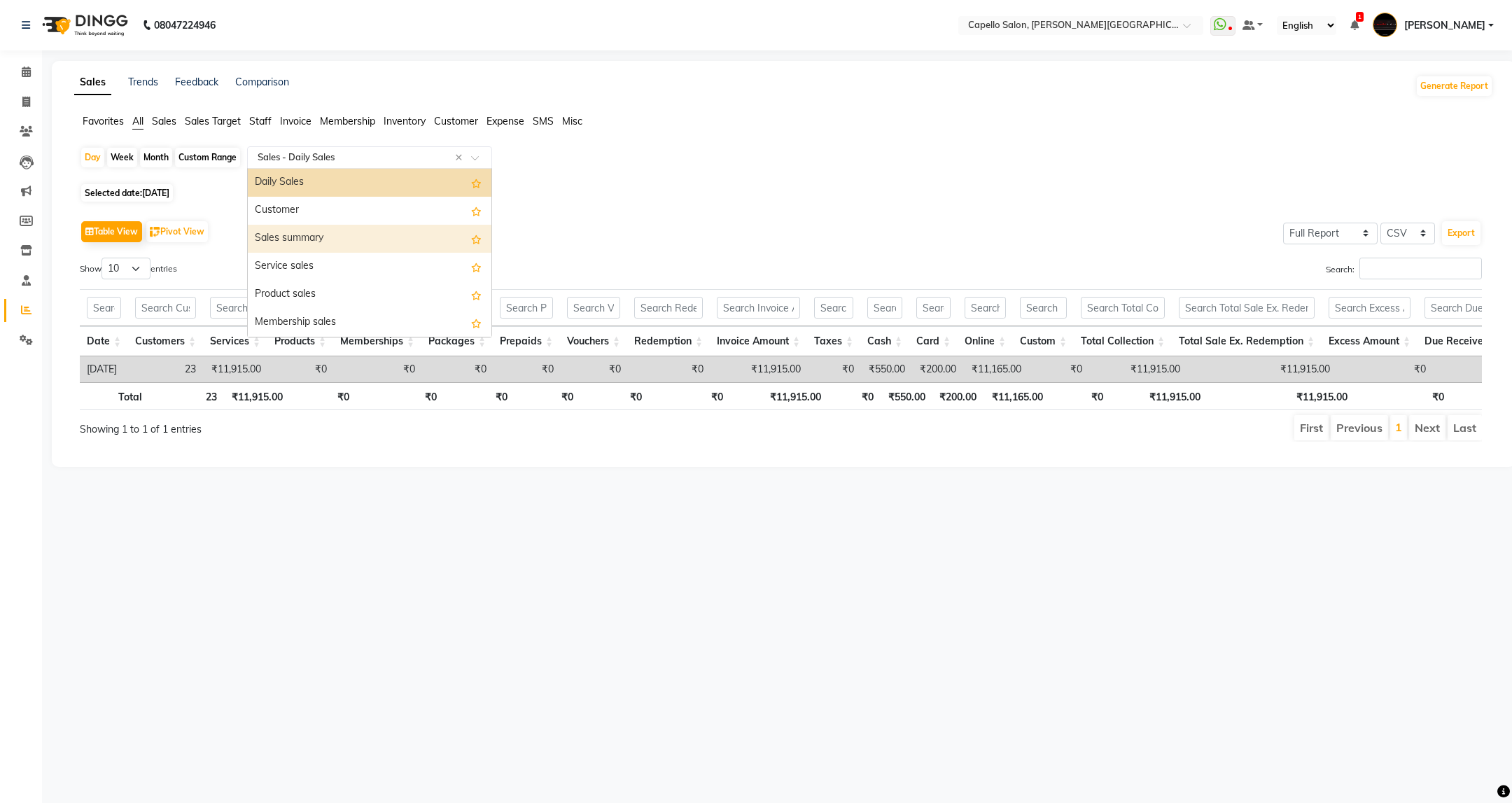
click at [315, 237] on div "Sales summary" at bounding box center [370, 239] width 244 height 28
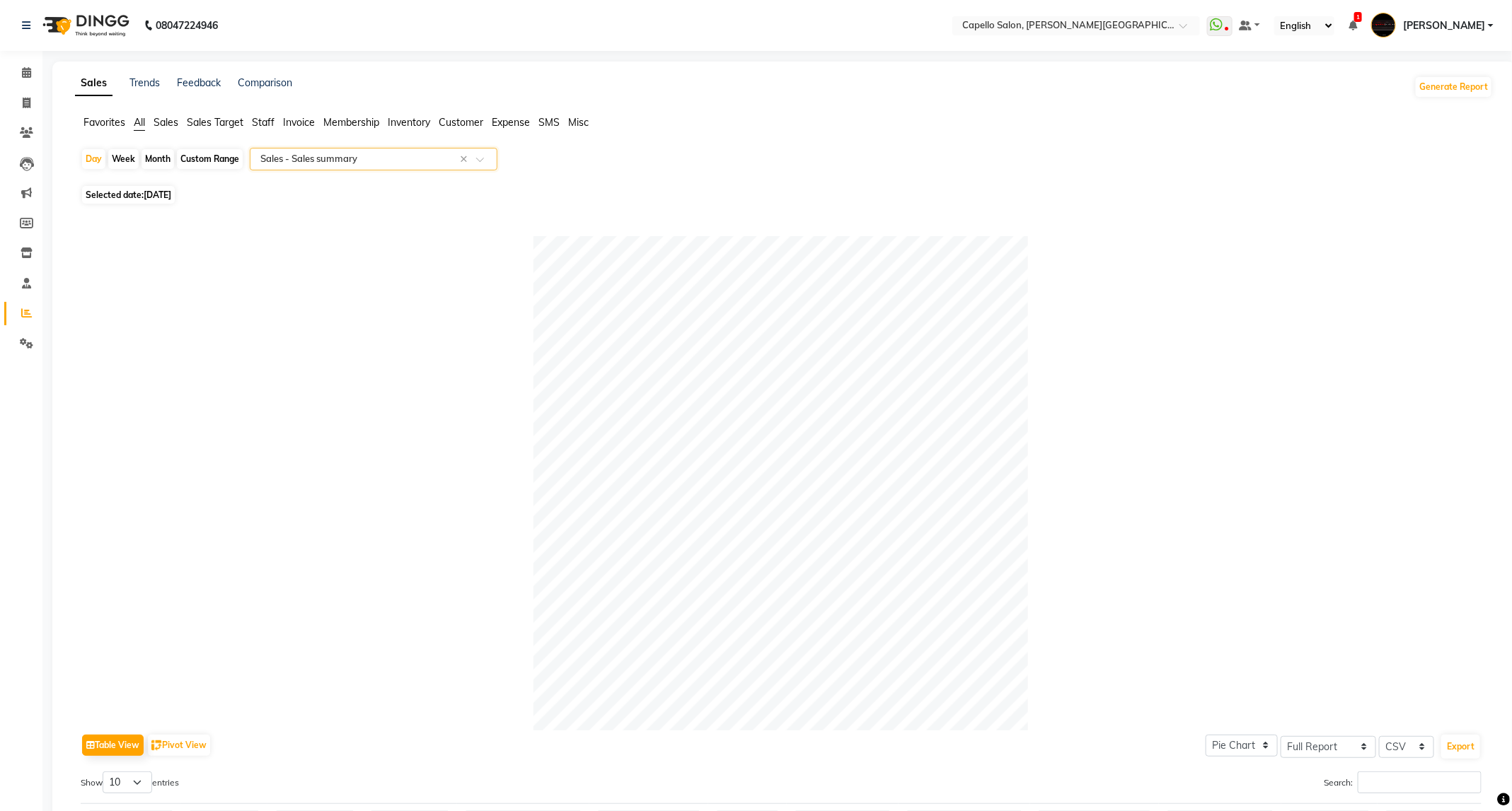
click at [406, 156] on input "text" at bounding box center [360, 159] width 204 height 14
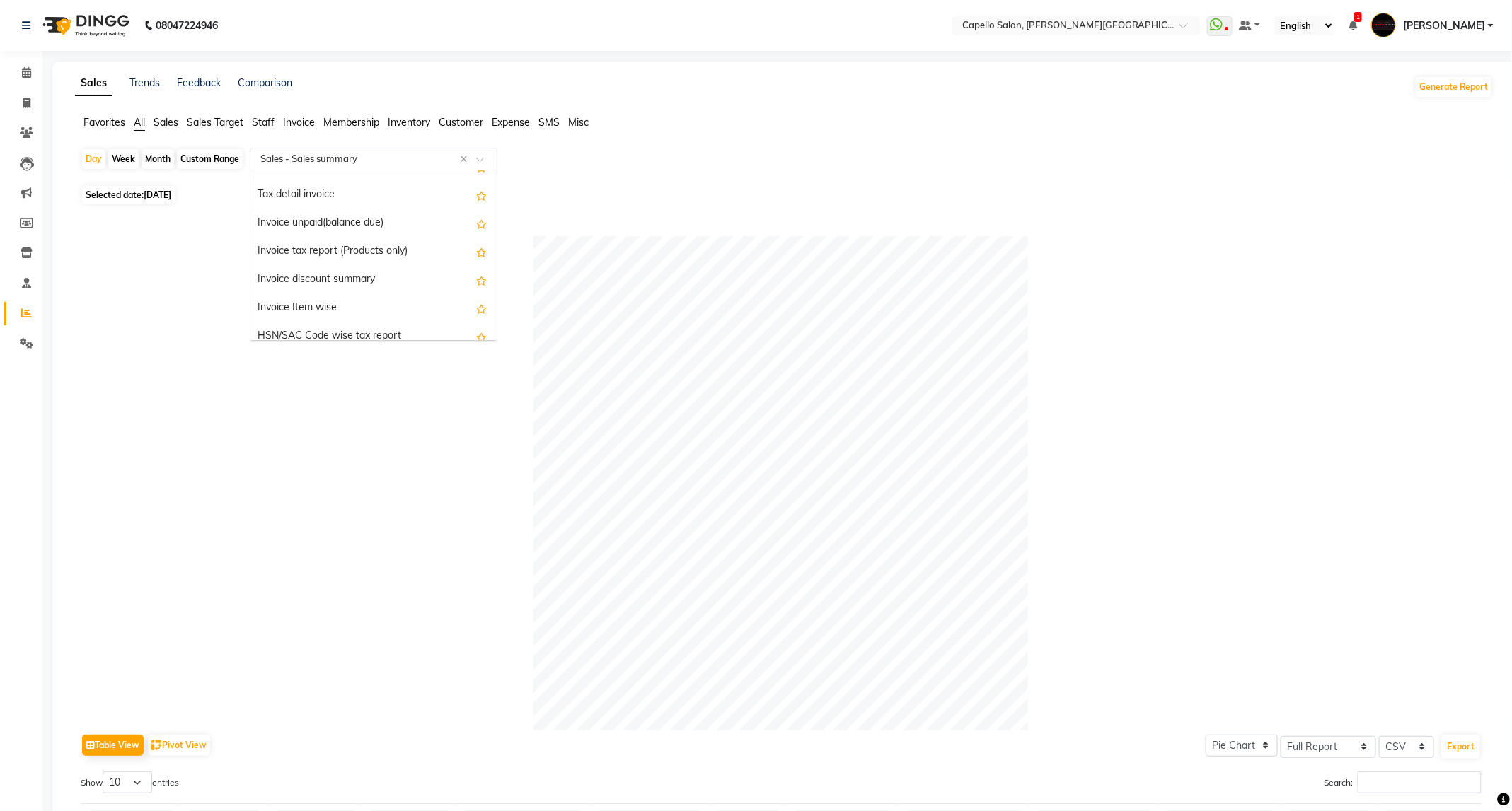
scroll to position [890, 0]
click at [266, 123] on span "Staff" at bounding box center [263, 122] width 22 height 13
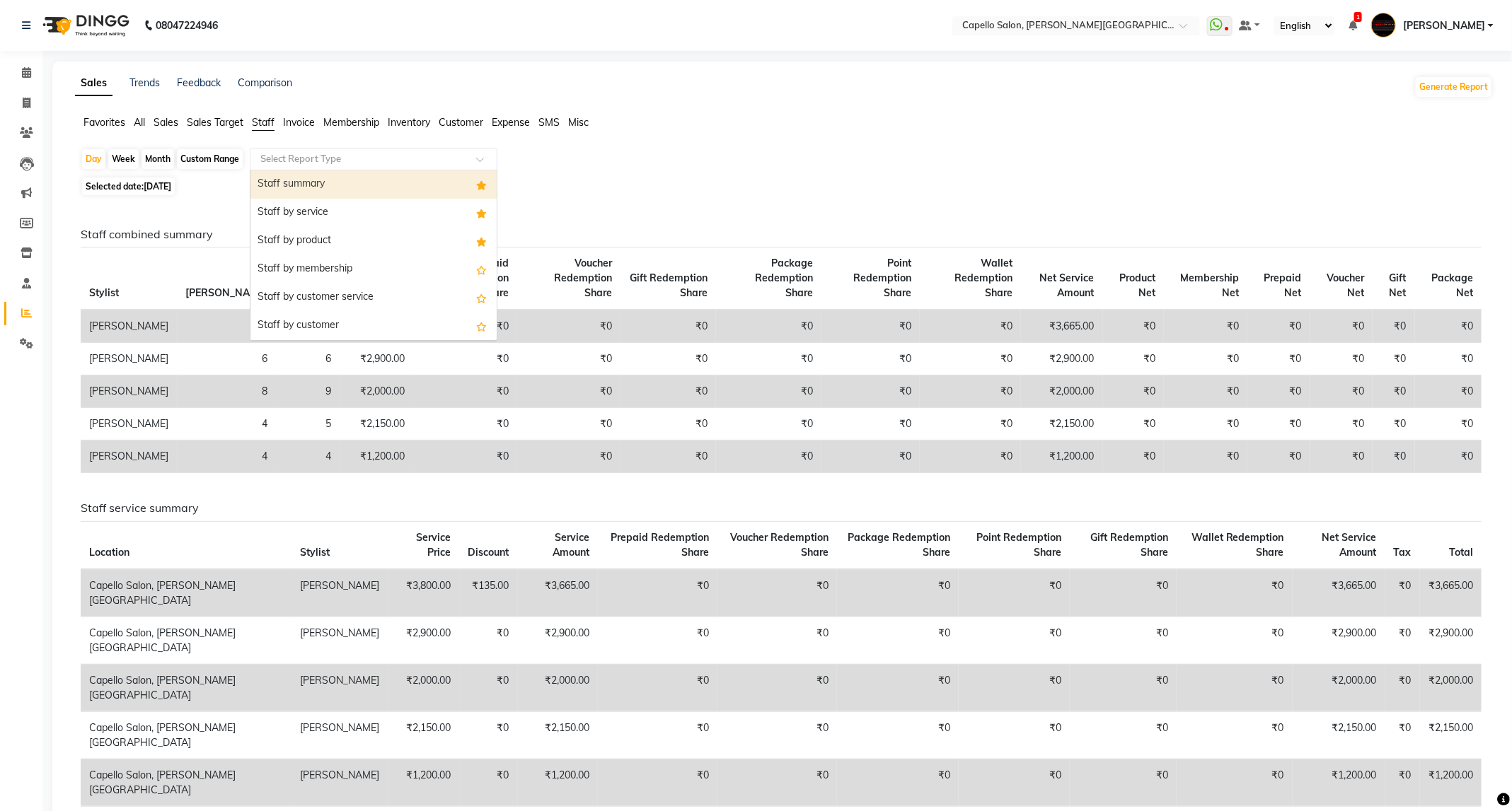
drag, startPoint x: 374, startPoint y: 150, endPoint x: 300, endPoint y: 178, distance: 79.1
click at [300, 178] on div "Staff summary" at bounding box center [374, 184] width 247 height 29
select select "full_report"
select select "csv"
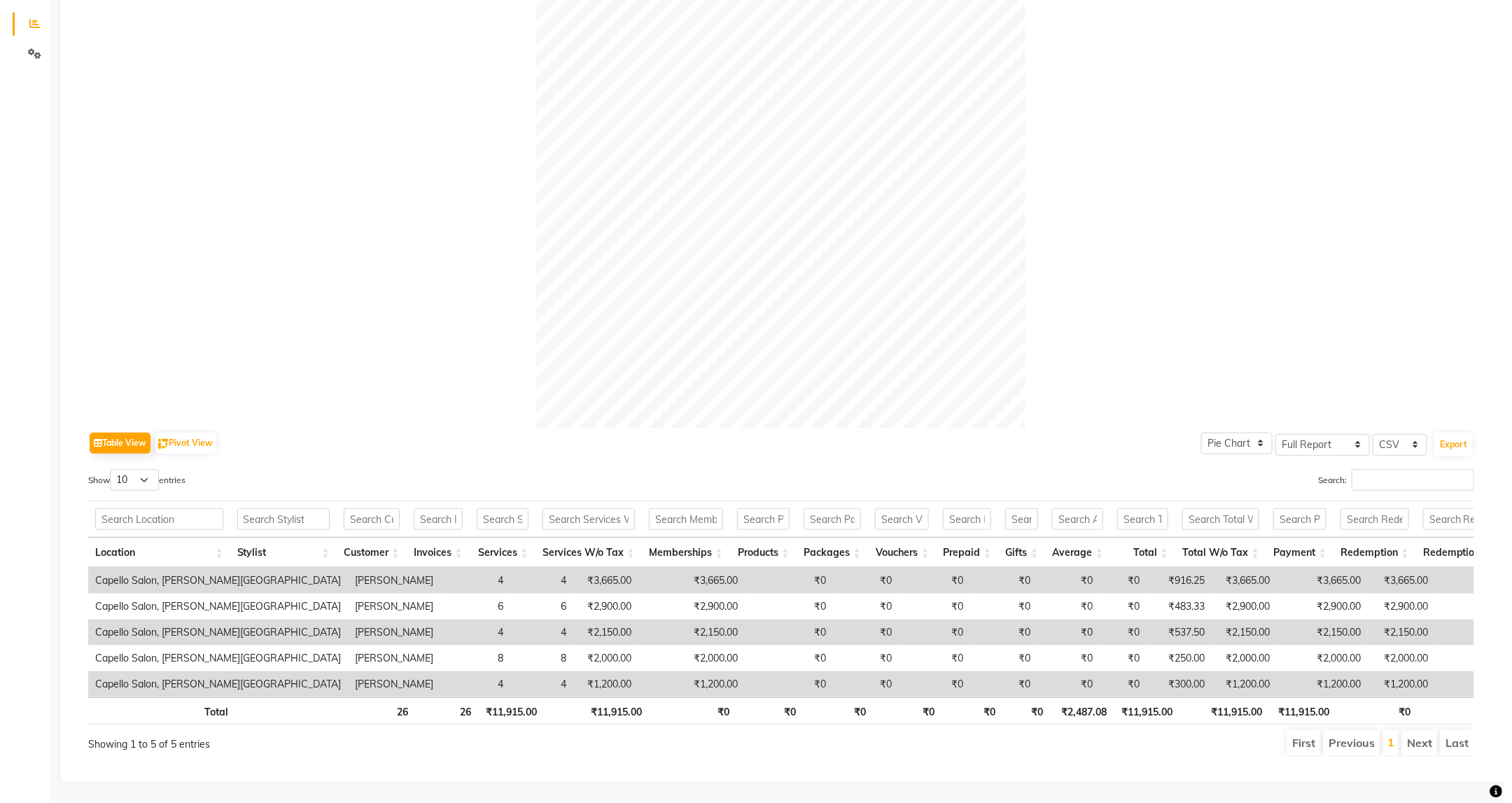
scroll to position [0, 0]
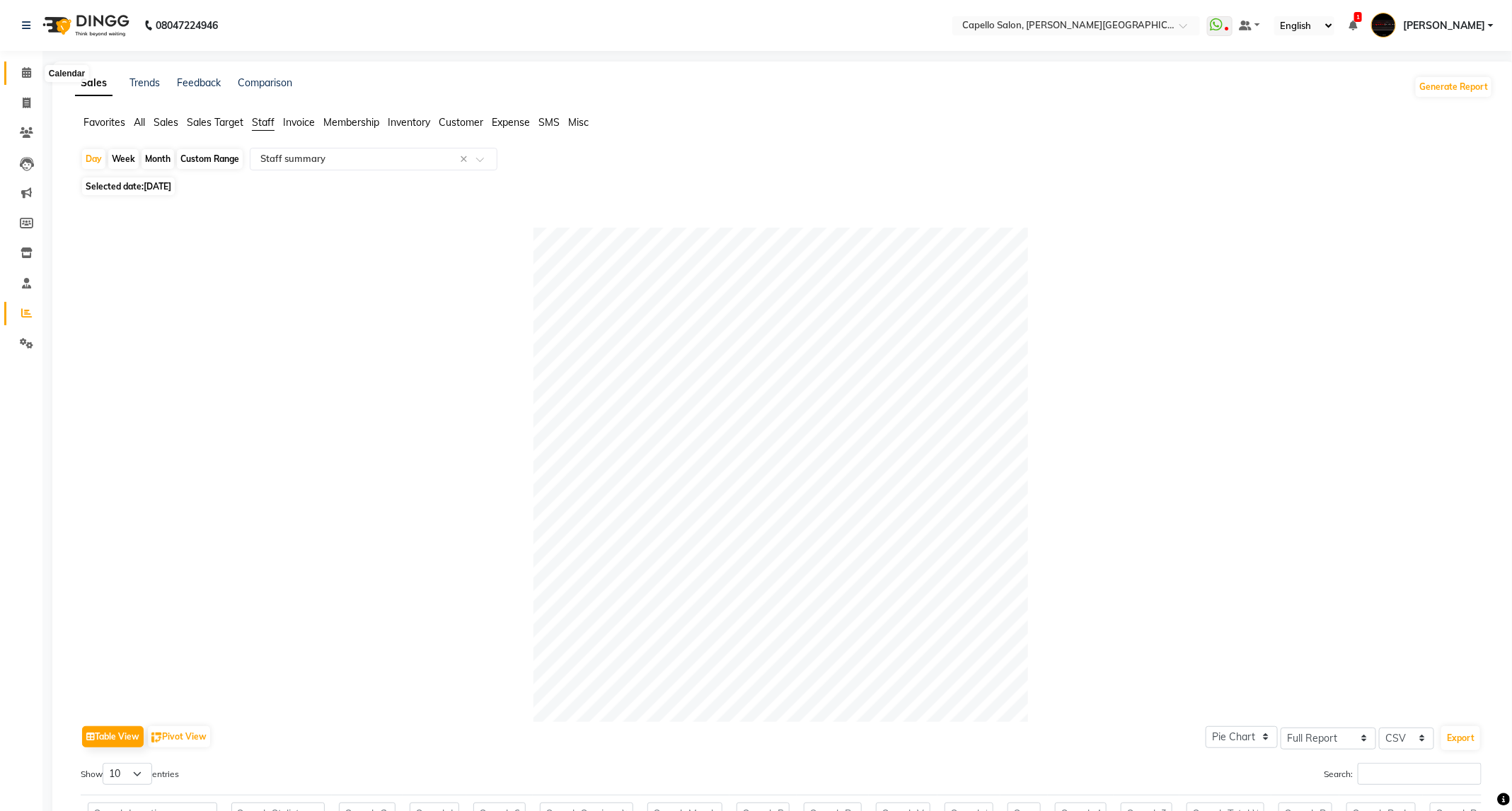
click at [29, 80] on span at bounding box center [26, 73] width 25 height 16
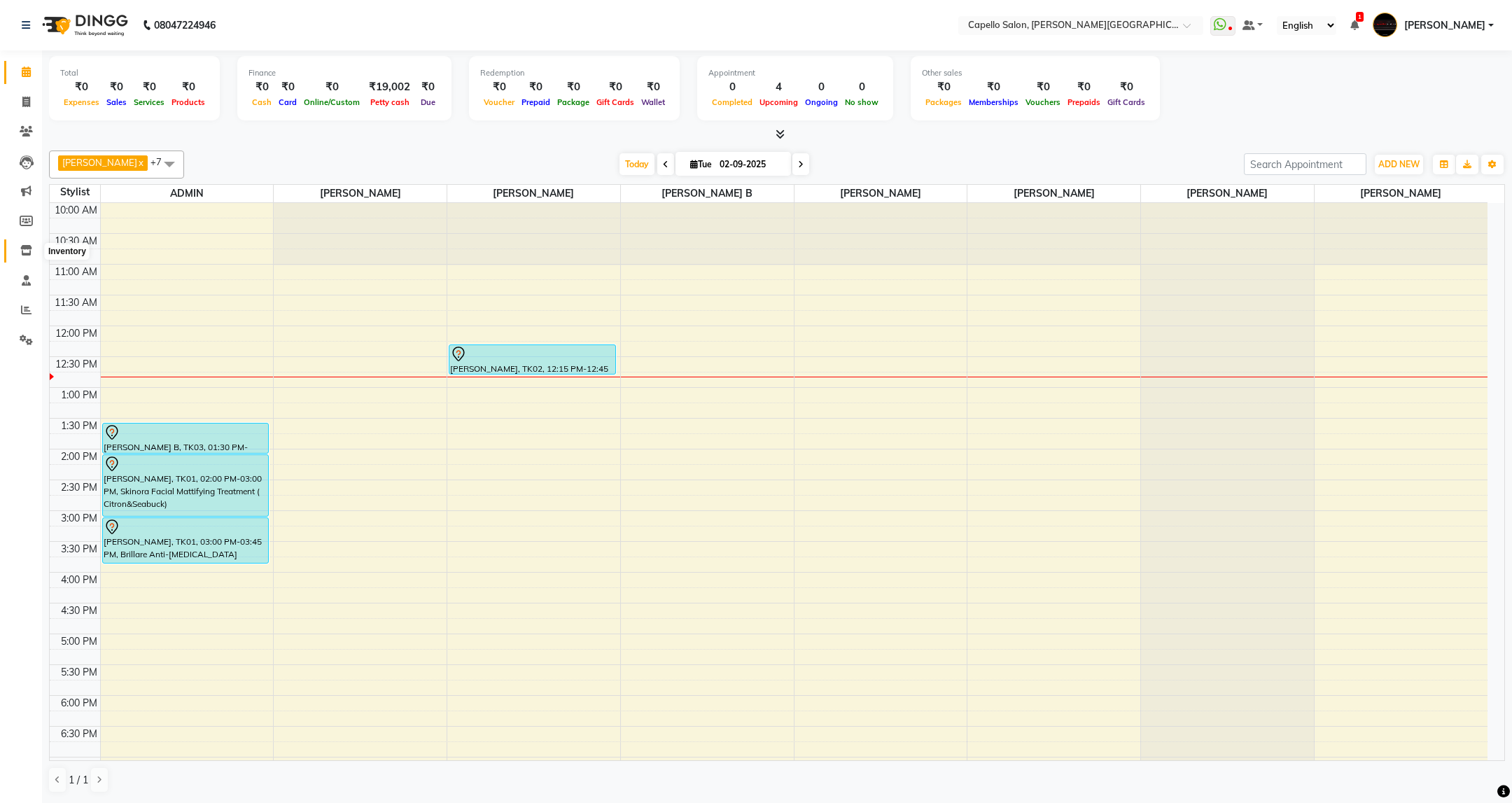
click at [26, 254] on icon at bounding box center [27, 250] width 12 height 10
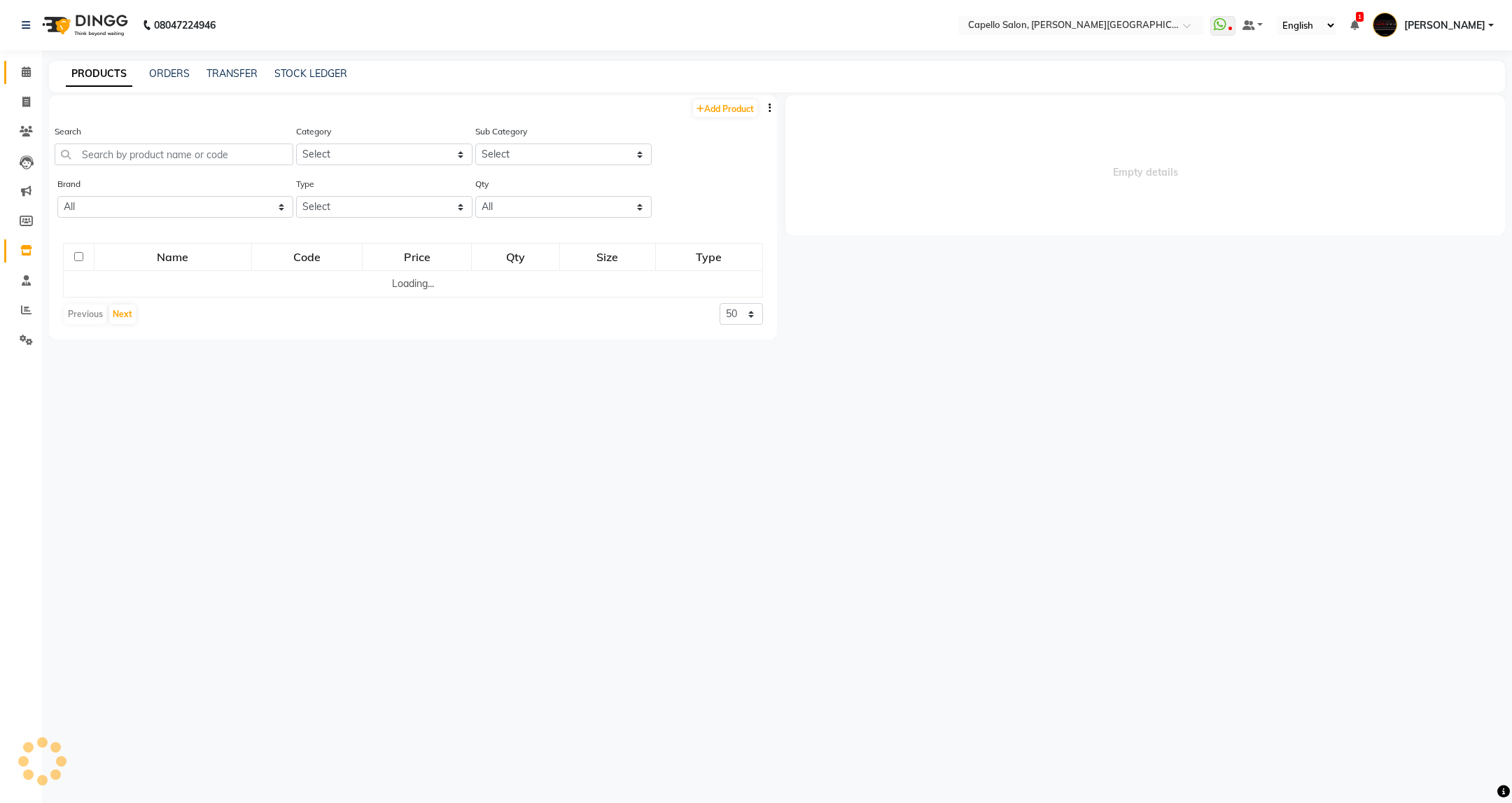
select select
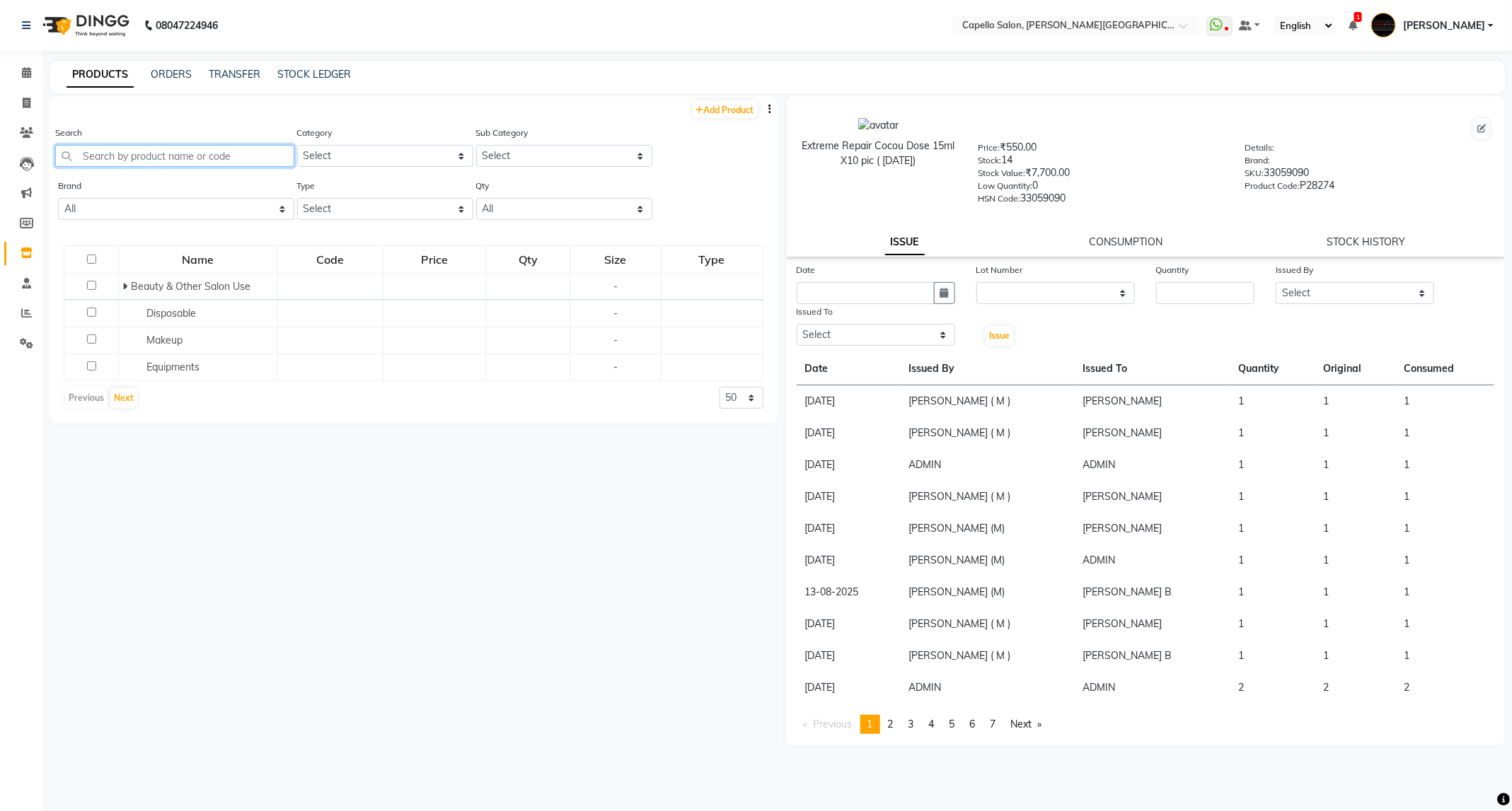
click at [248, 155] on input "text" at bounding box center [175, 156] width 239 height 22
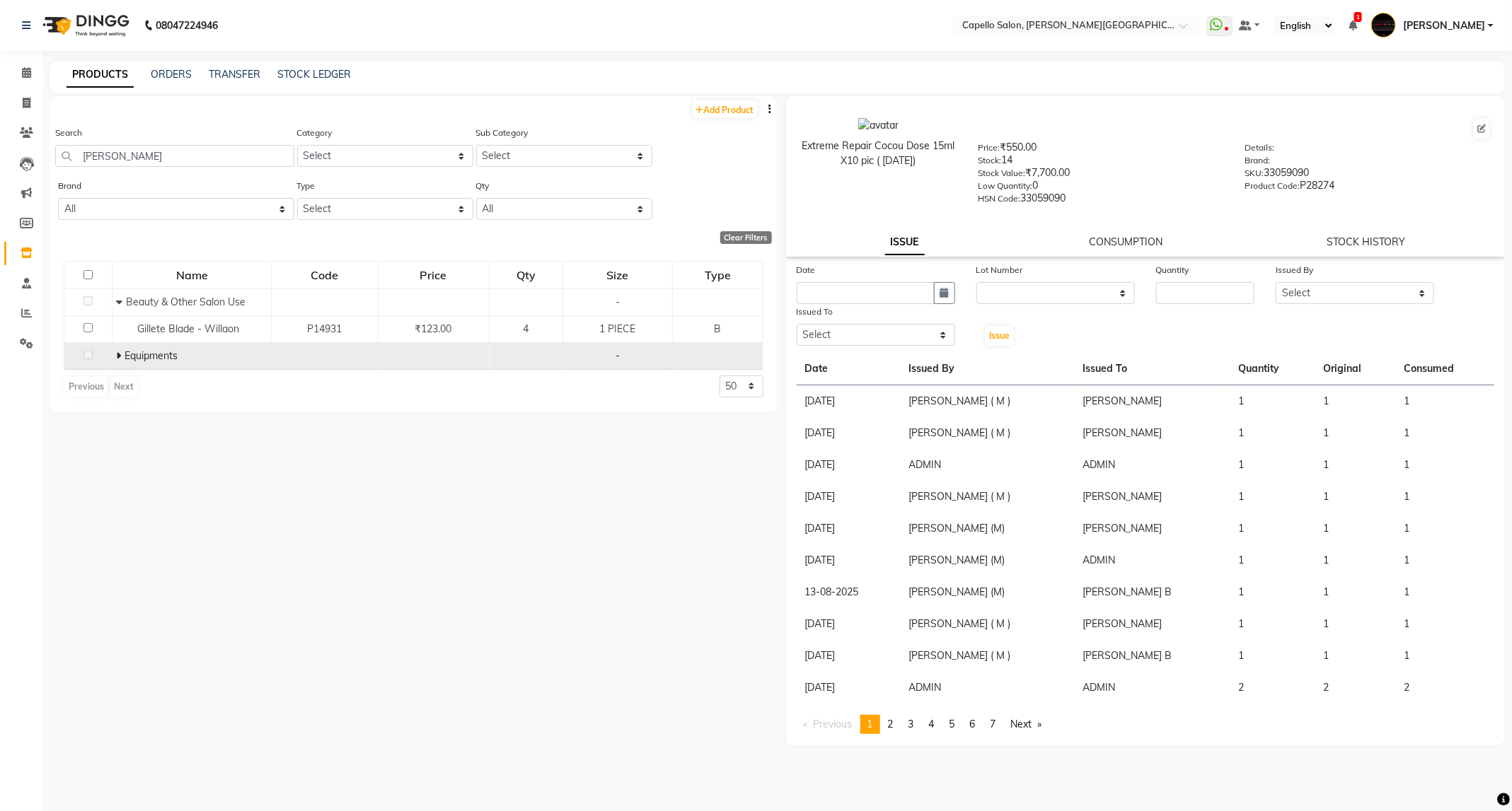
click at [121, 354] on icon at bounding box center [119, 355] width 5 height 10
drag, startPoint x: 119, startPoint y: 157, endPoint x: 32, endPoint y: 175, distance: 88.8
click at [32, 175] on app-home "08047224946 Select Location × Capello Salon, [PERSON_NAME] Nagar WhatsApp Statu…" at bounding box center [756, 410] width 1512 height 821
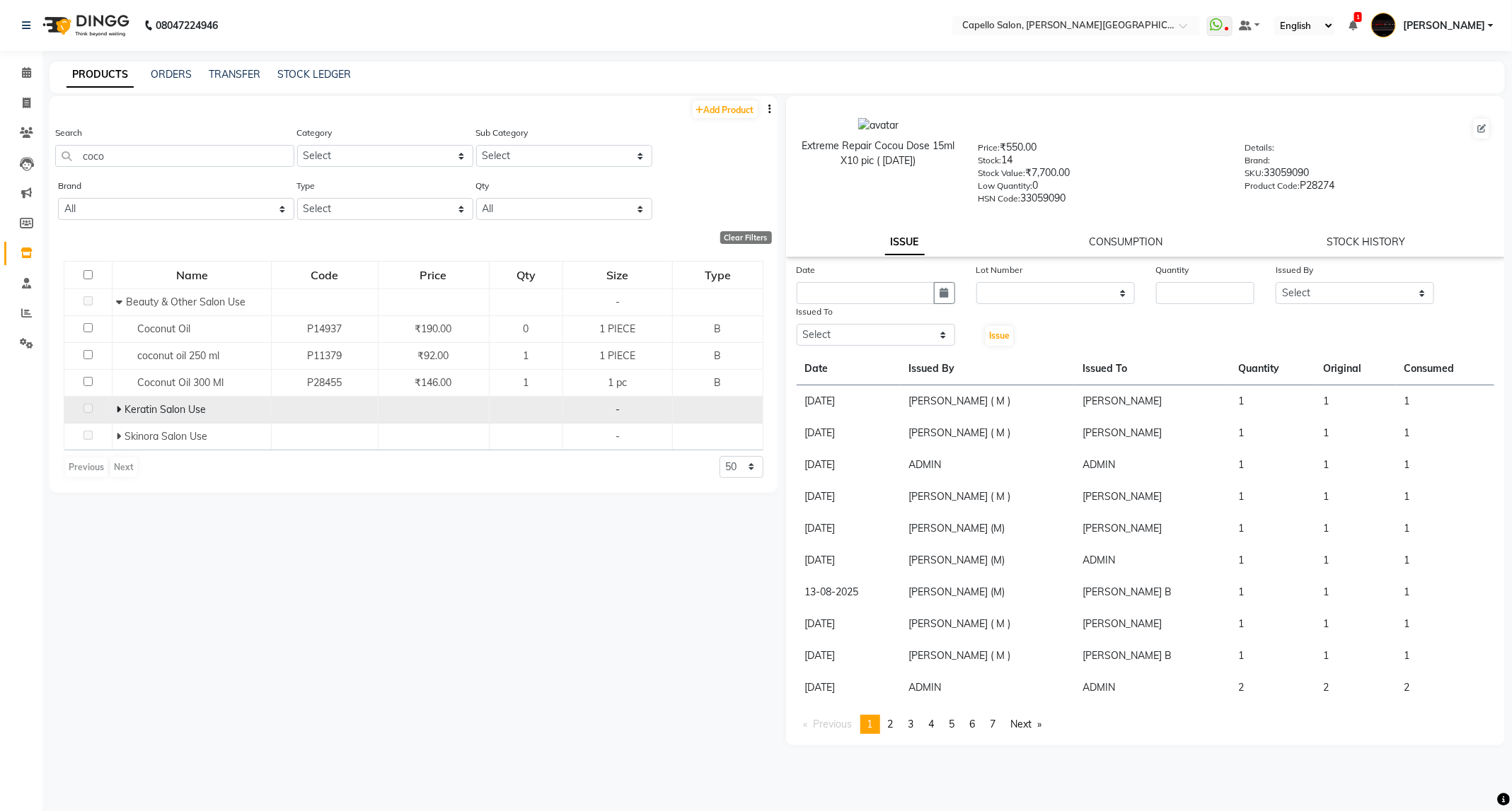
click at [117, 412] on icon at bounding box center [119, 409] width 5 height 10
click at [117, 412] on icon at bounding box center [119, 409] width 6 height 10
drag, startPoint x: 143, startPoint y: 144, endPoint x: 68, endPoint y: 192, distance: 89.0
click at [68, 192] on div "Add Product Search coco Category Select Keramelon Skin Makeup Personal Care App…" at bounding box center [413, 294] width 728 height 397
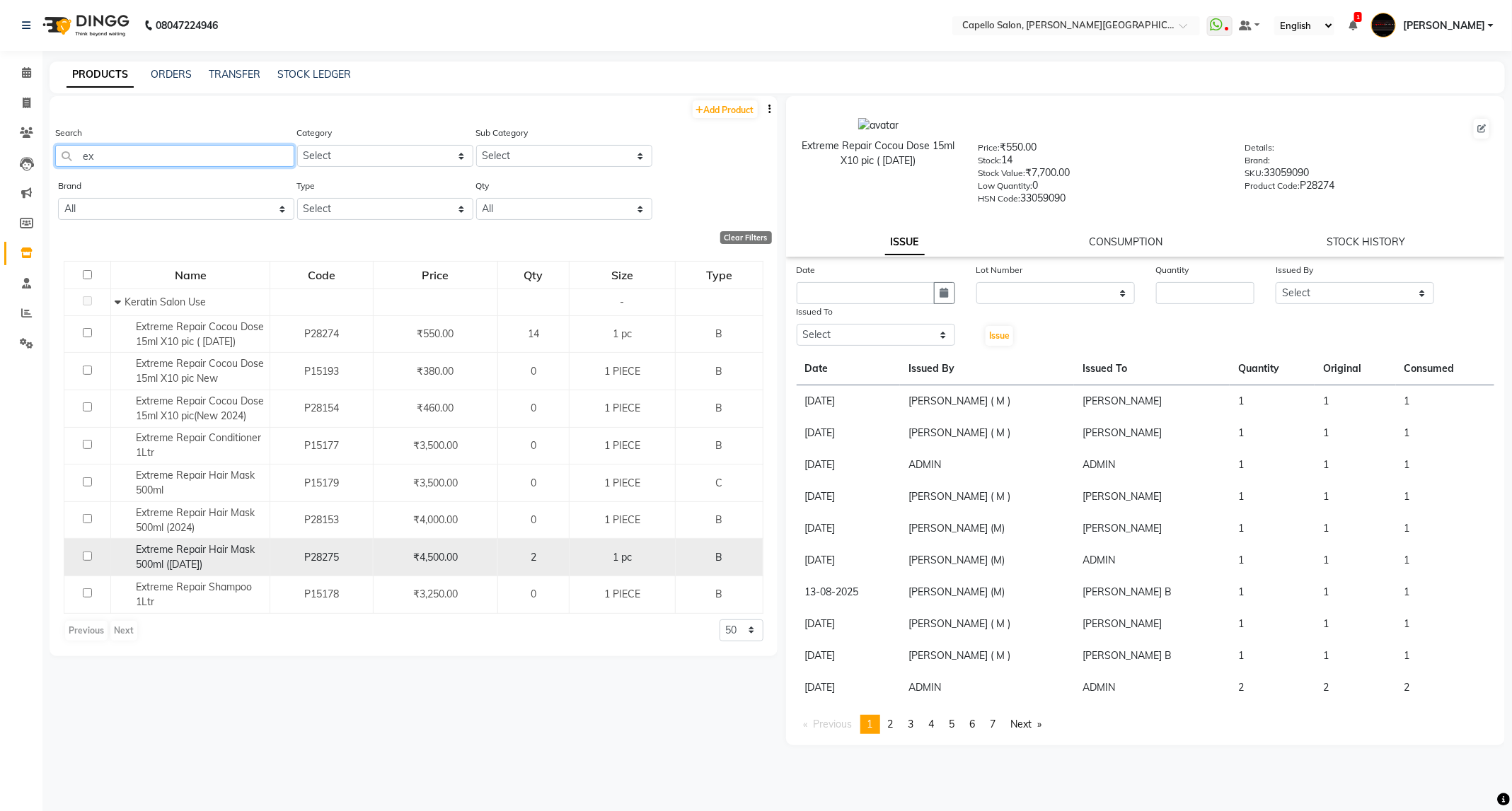
type input "e"
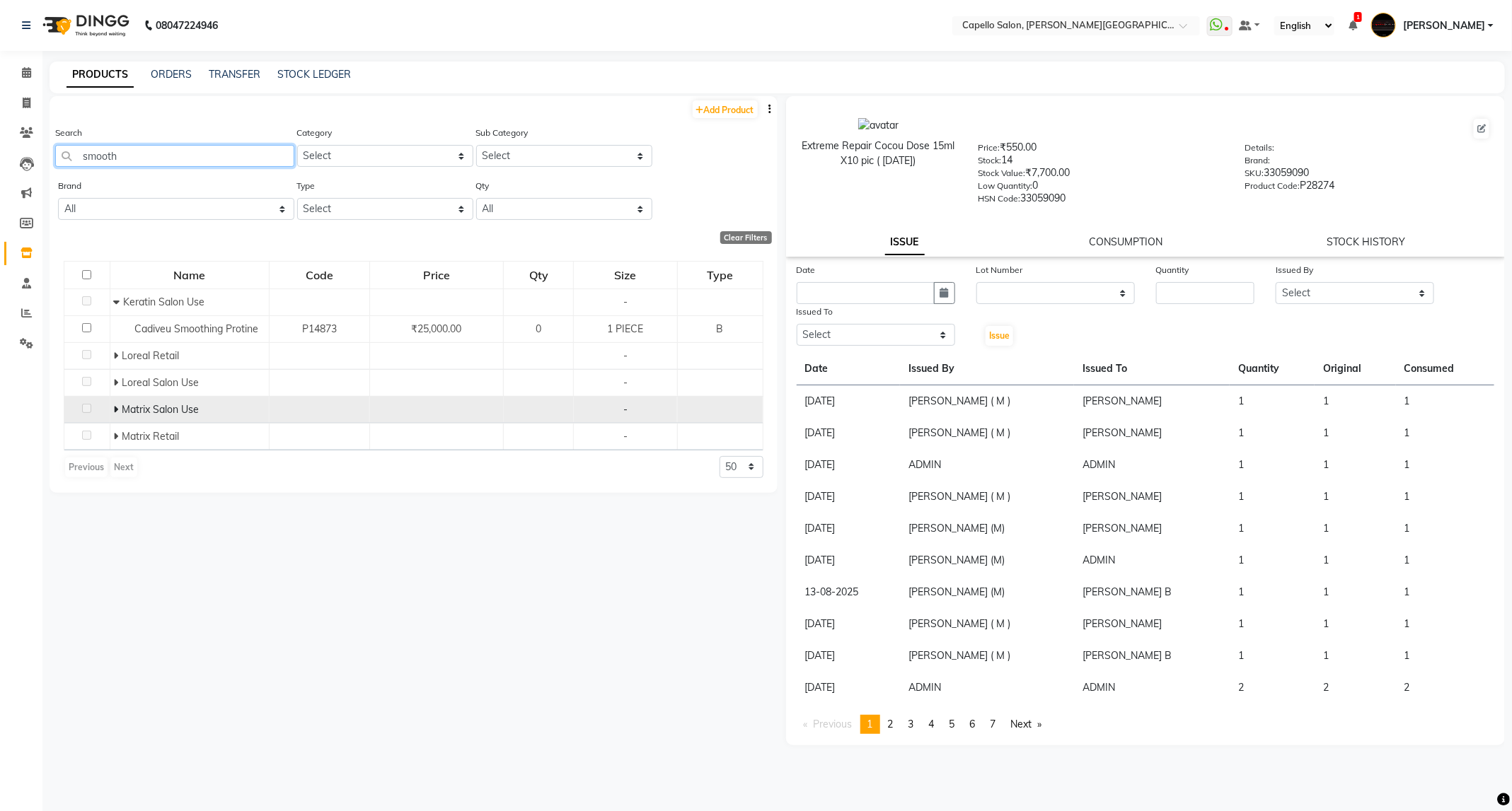
type input "smooth"
click at [119, 413] on span at bounding box center [118, 409] width 9 height 13
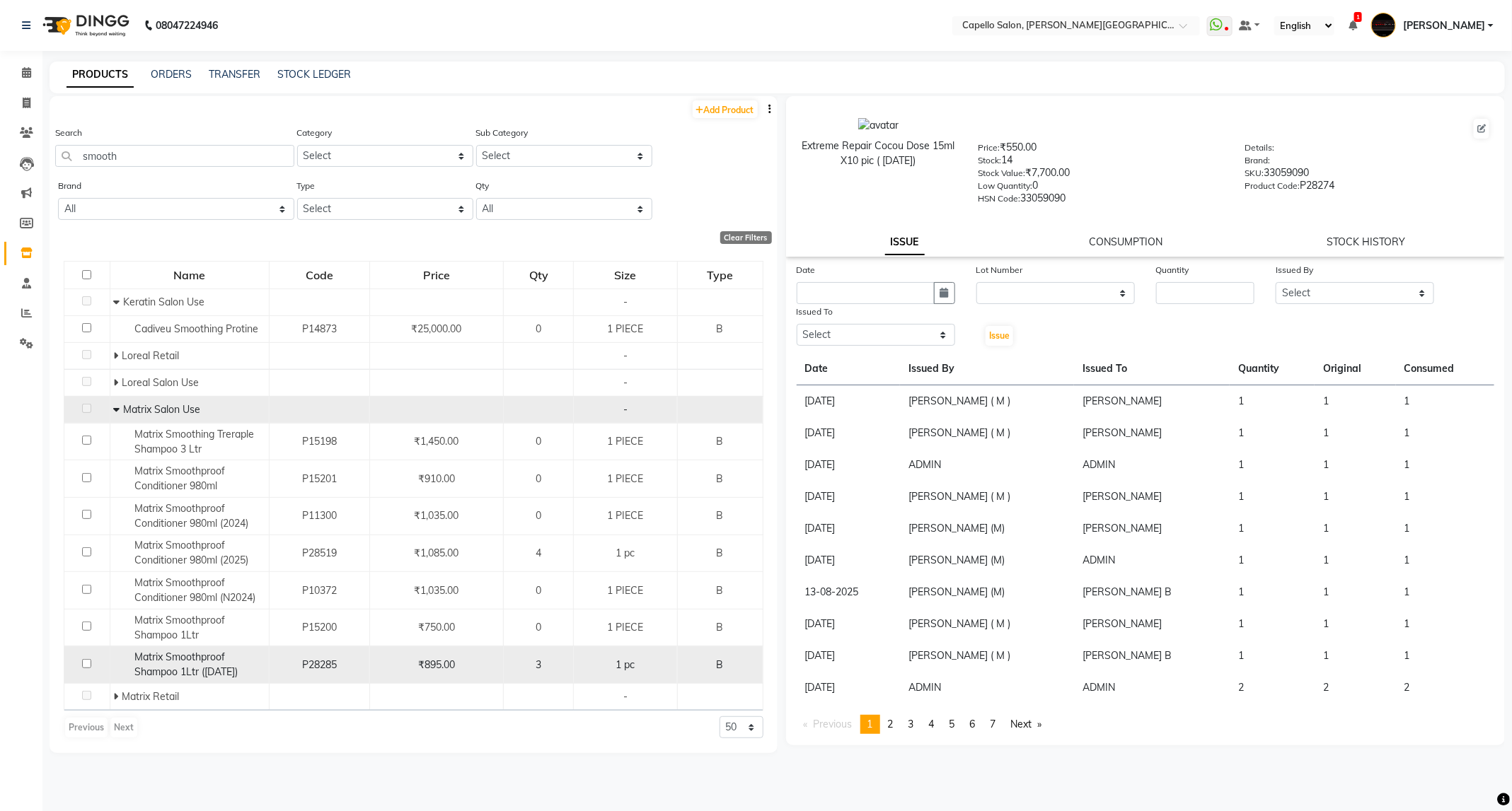
click at [87, 668] on input "checkbox" at bounding box center [86, 663] width 10 height 10
checkbox input "true"
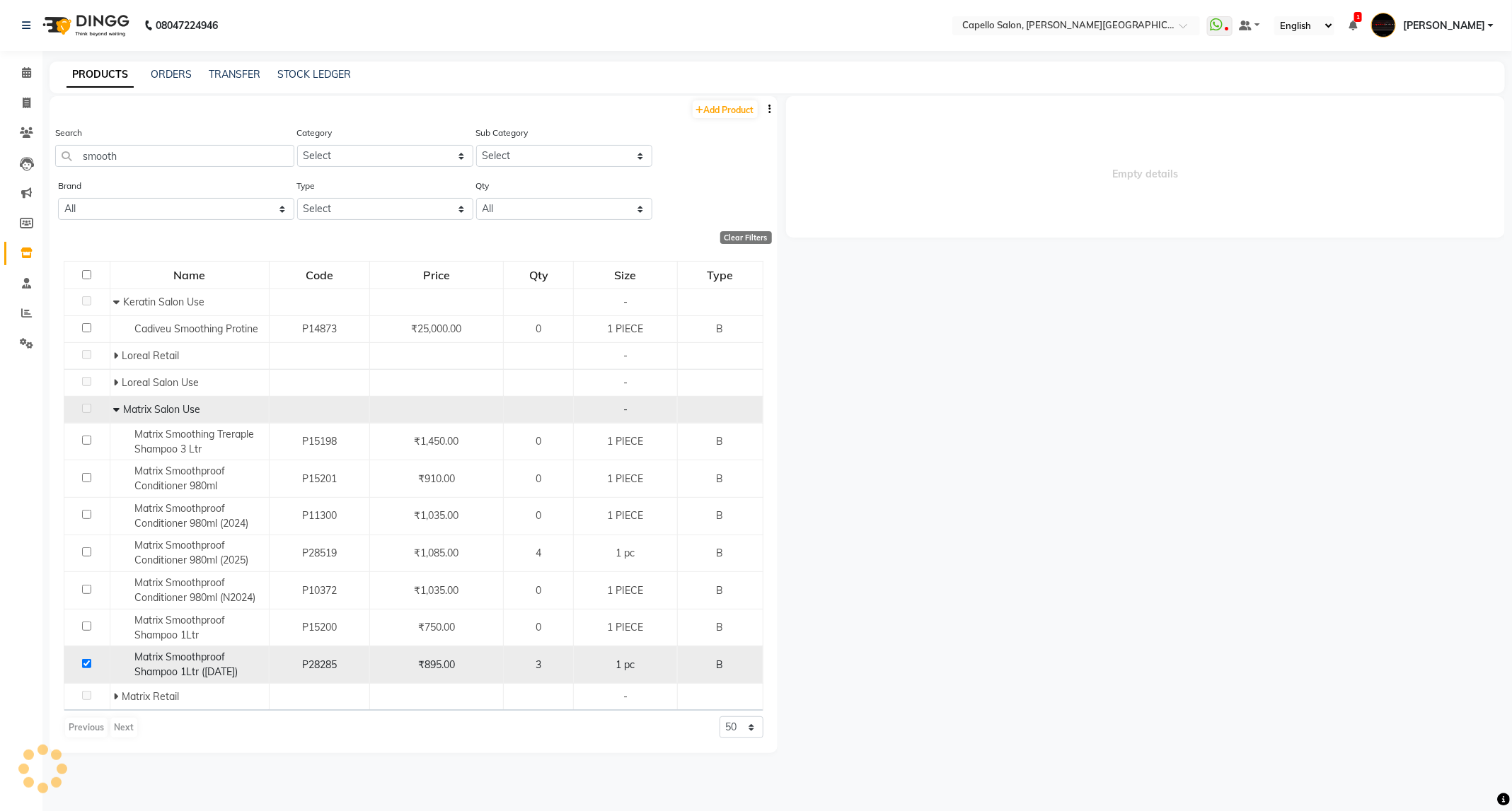
select select
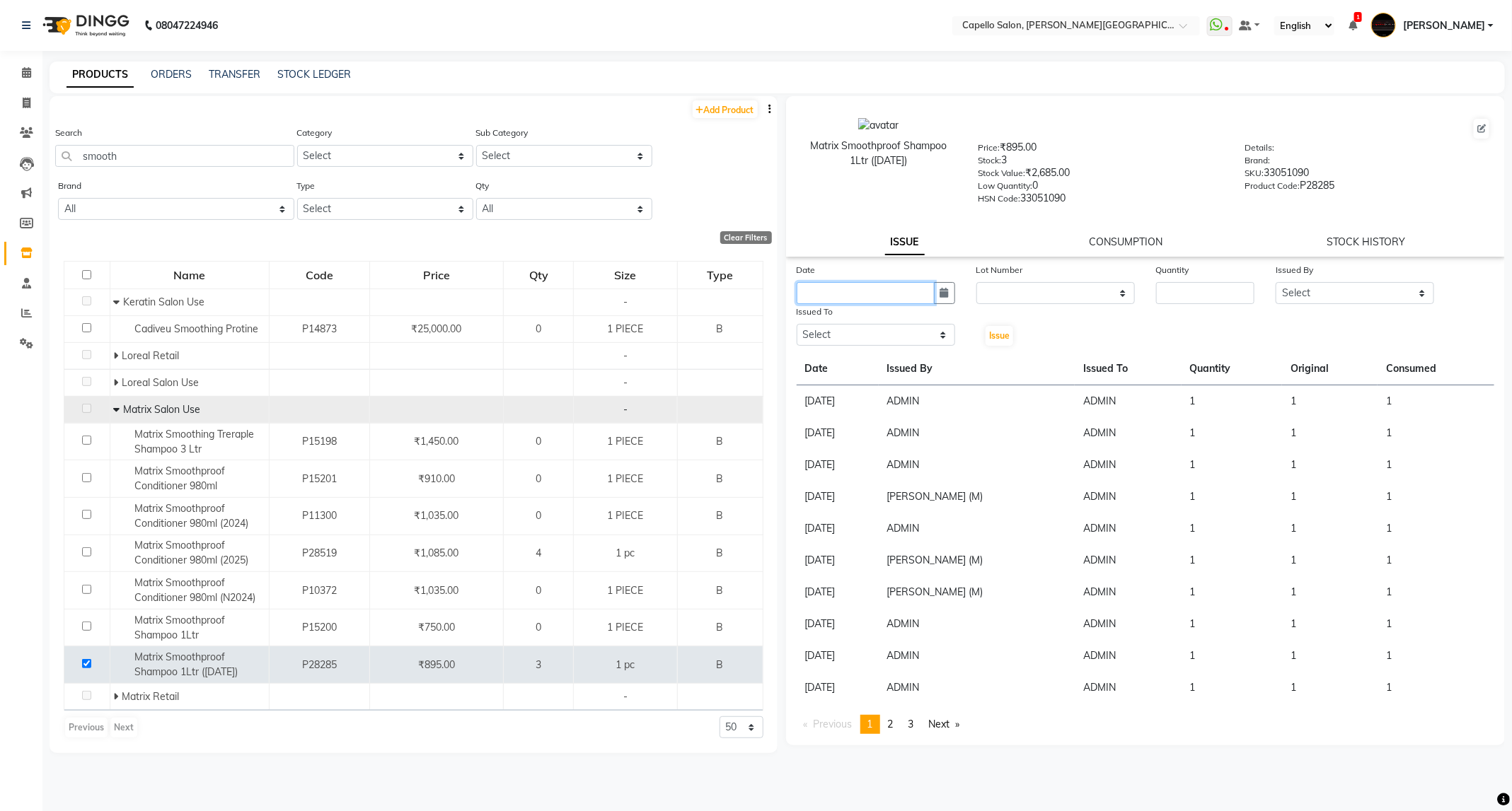
click at [932, 289] on input "text" at bounding box center [865, 292] width 138 height 22
select select "9"
select select "2025"
click at [941, 289] on icon "button" at bounding box center [945, 292] width 9 height 10
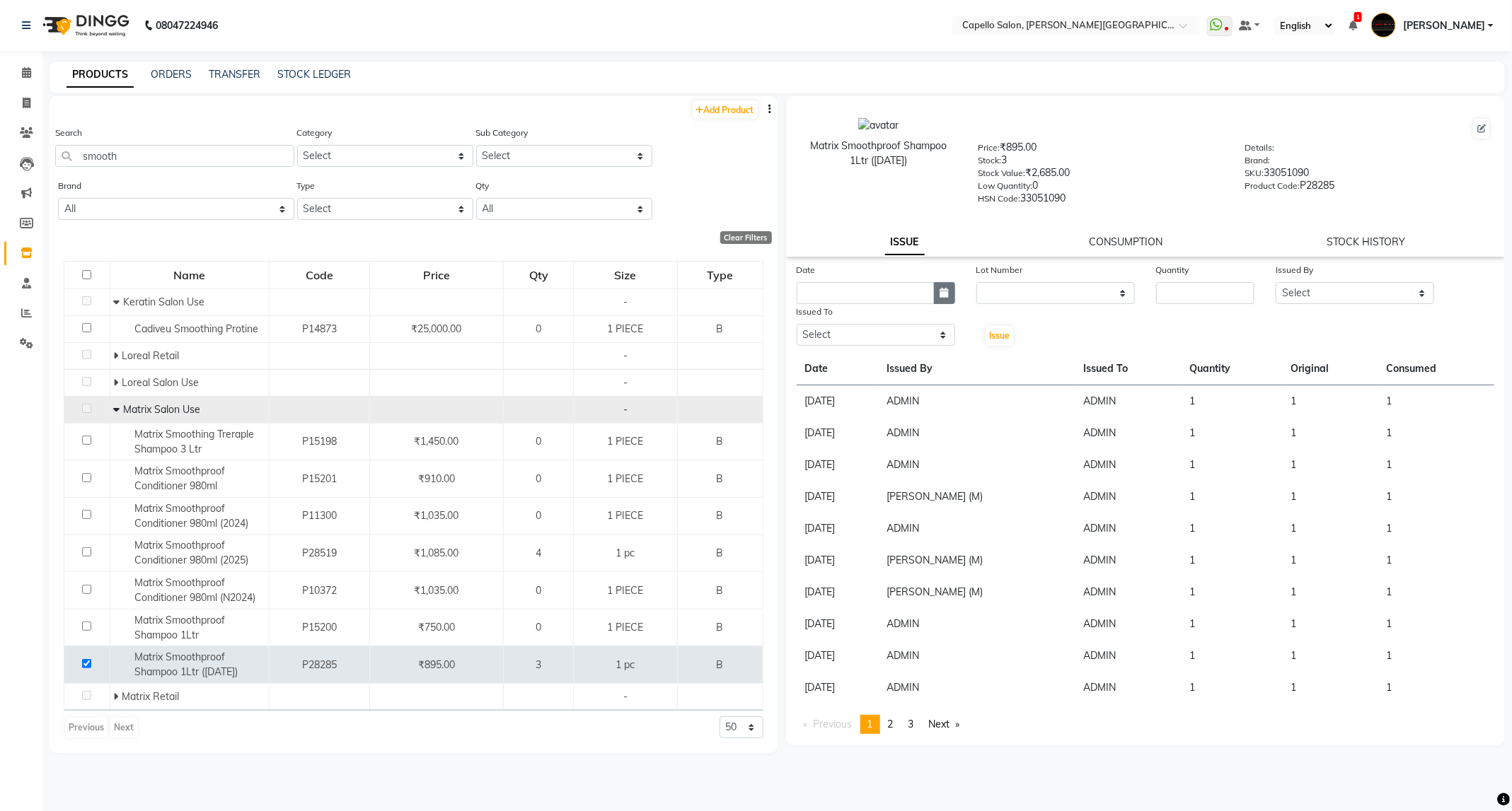
select select "9"
select select "2025"
click at [832, 361] on div "2" at bounding box center [834, 367] width 22 height 22
type input "02-09-2025"
click at [1129, 285] on select "None" at bounding box center [1055, 292] width 158 height 22
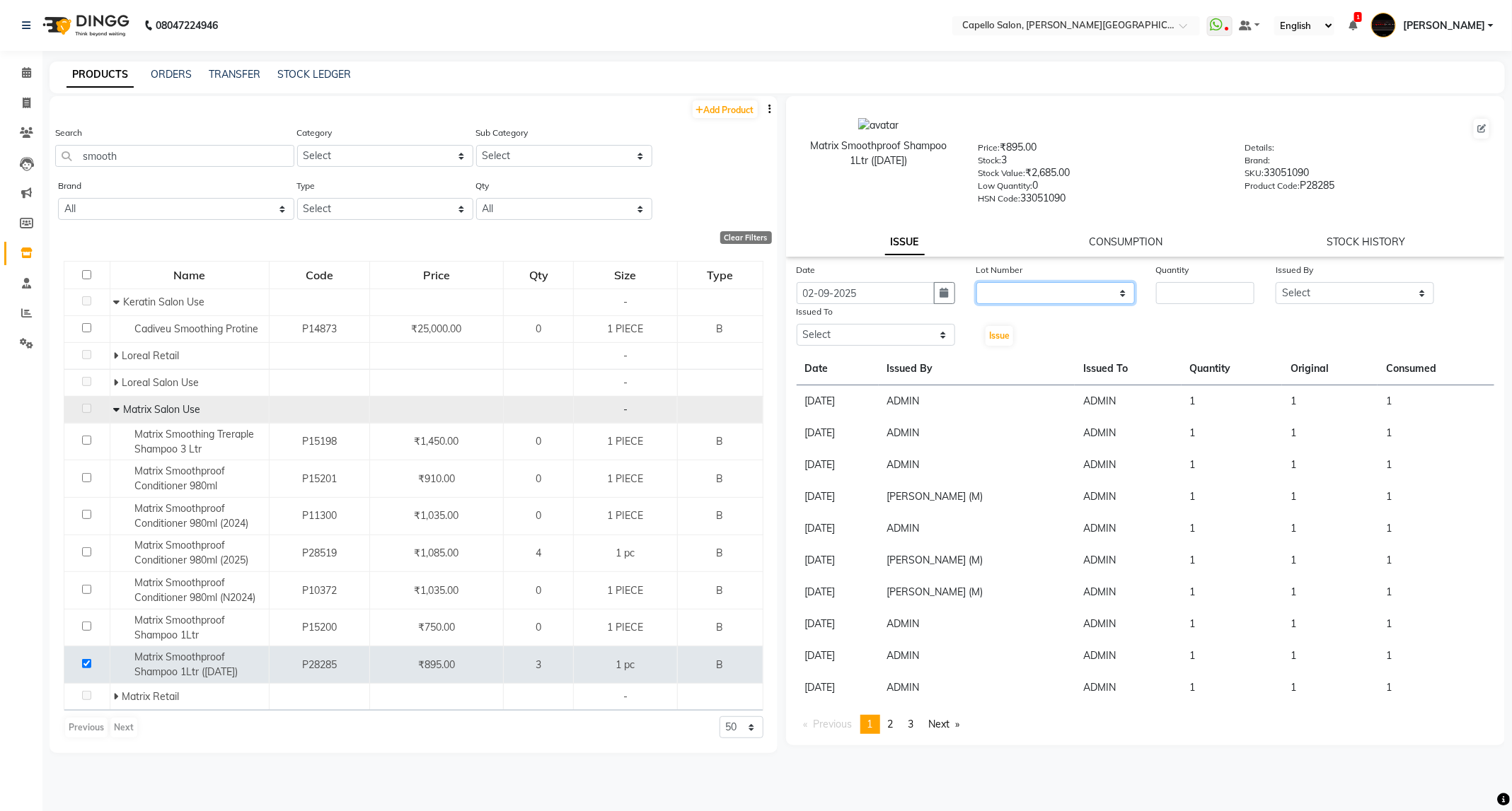
select select "0: null"
click at [977, 282] on select "None" at bounding box center [1055, 292] width 158 height 22
click at [1198, 291] on input "number" at bounding box center [1206, 292] width 99 height 22
type input "1"
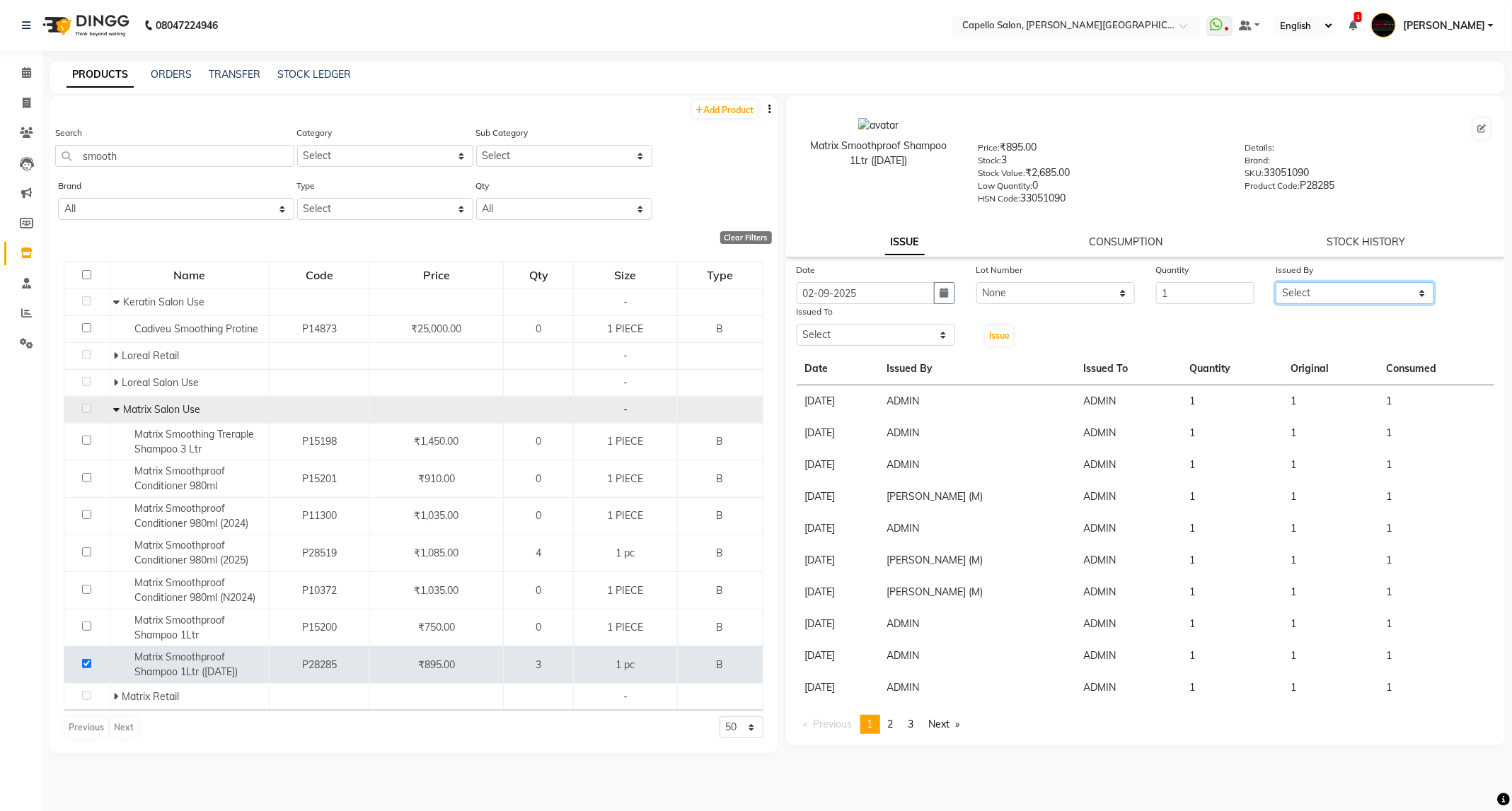
click at [1327, 296] on select "Select ADMIN [PERSON_NAME] [PERSON_NAME] [PERSON_NAME] [PERSON_NAME] (M) [PERSO…" at bounding box center [1355, 292] width 158 height 22
select select "14656"
click at [1276, 282] on select "Select ADMIN [PERSON_NAME] [PERSON_NAME] [PERSON_NAME] [PERSON_NAME] (M) [PERSO…" at bounding box center [1355, 292] width 158 height 22
click at [862, 333] on select "Select ADMIN [PERSON_NAME] [PERSON_NAME] [PERSON_NAME] [PERSON_NAME] (M) [PERSO…" at bounding box center [875, 335] width 158 height 22
select select "14656"
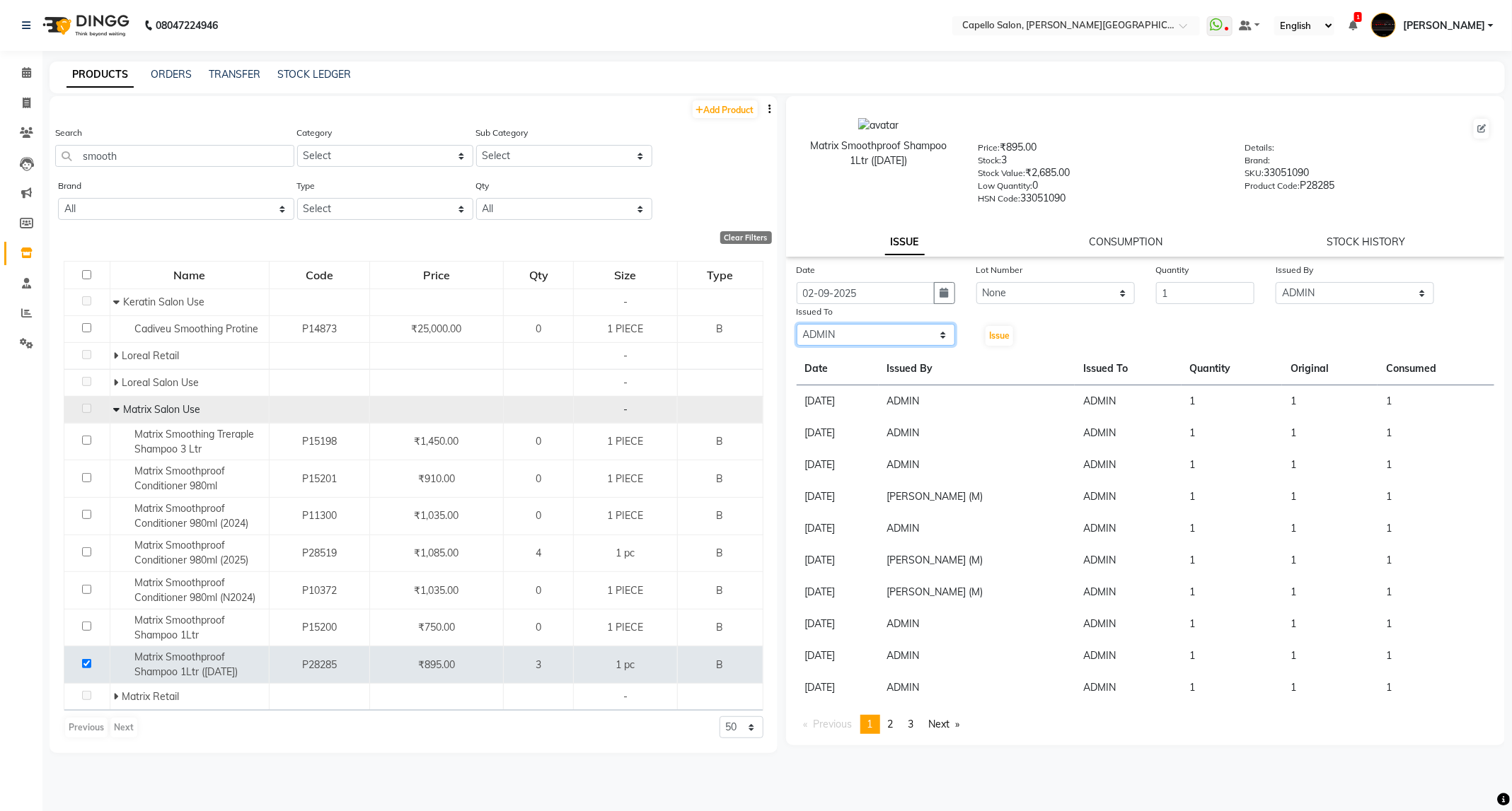
click at [797, 324] on select "Select ADMIN [PERSON_NAME] [PERSON_NAME] [PERSON_NAME] [PERSON_NAME] (M) [PERSO…" at bounding box center [875, 335] width 158 height 22
click at [1000, 344] on div "Issue" at bounding box center [996, 326] width 61 height 43
click at [1003, 333] on span "Issue" at bounding box center [999, 335] width 21 height 10
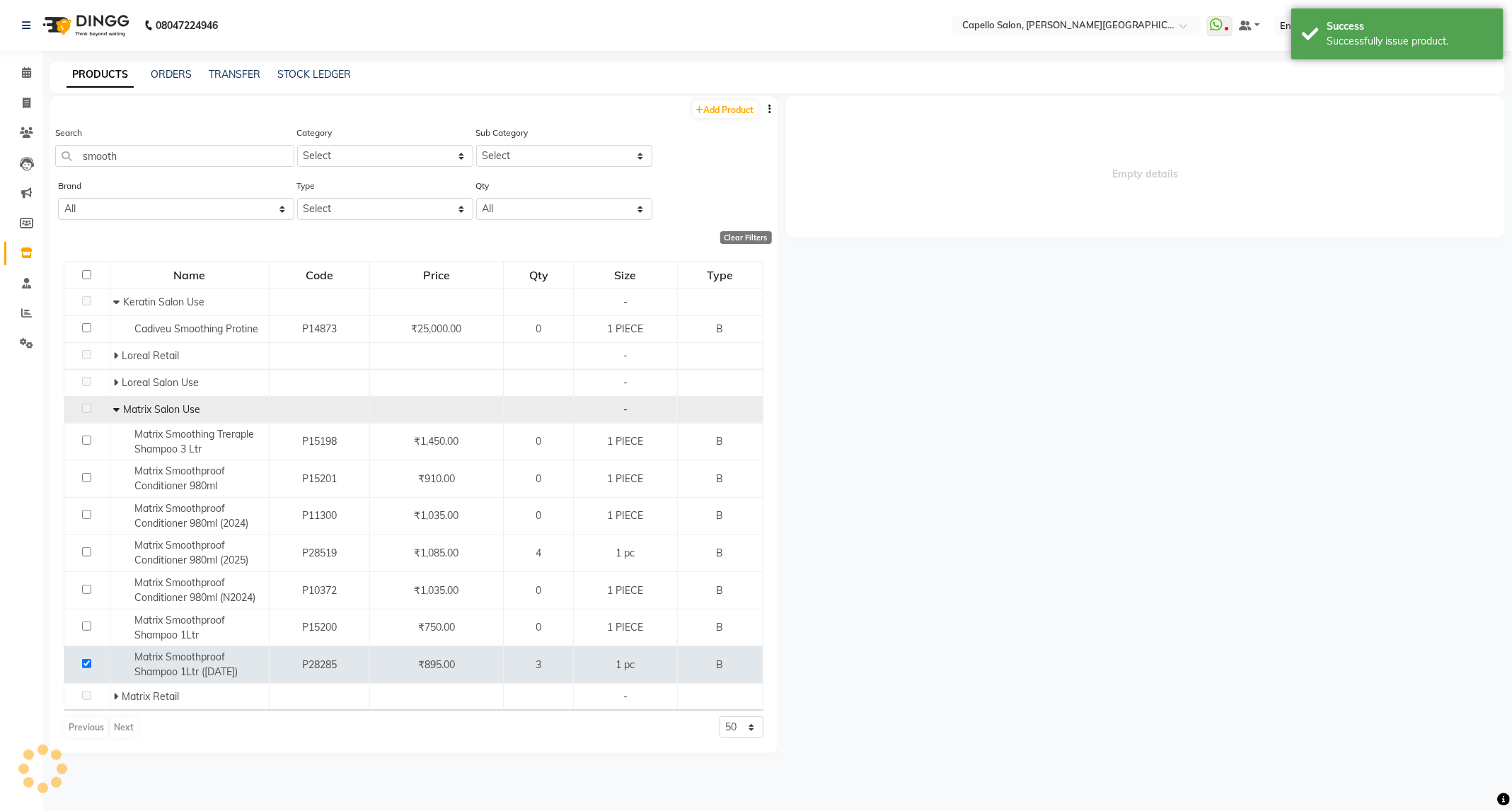
select select
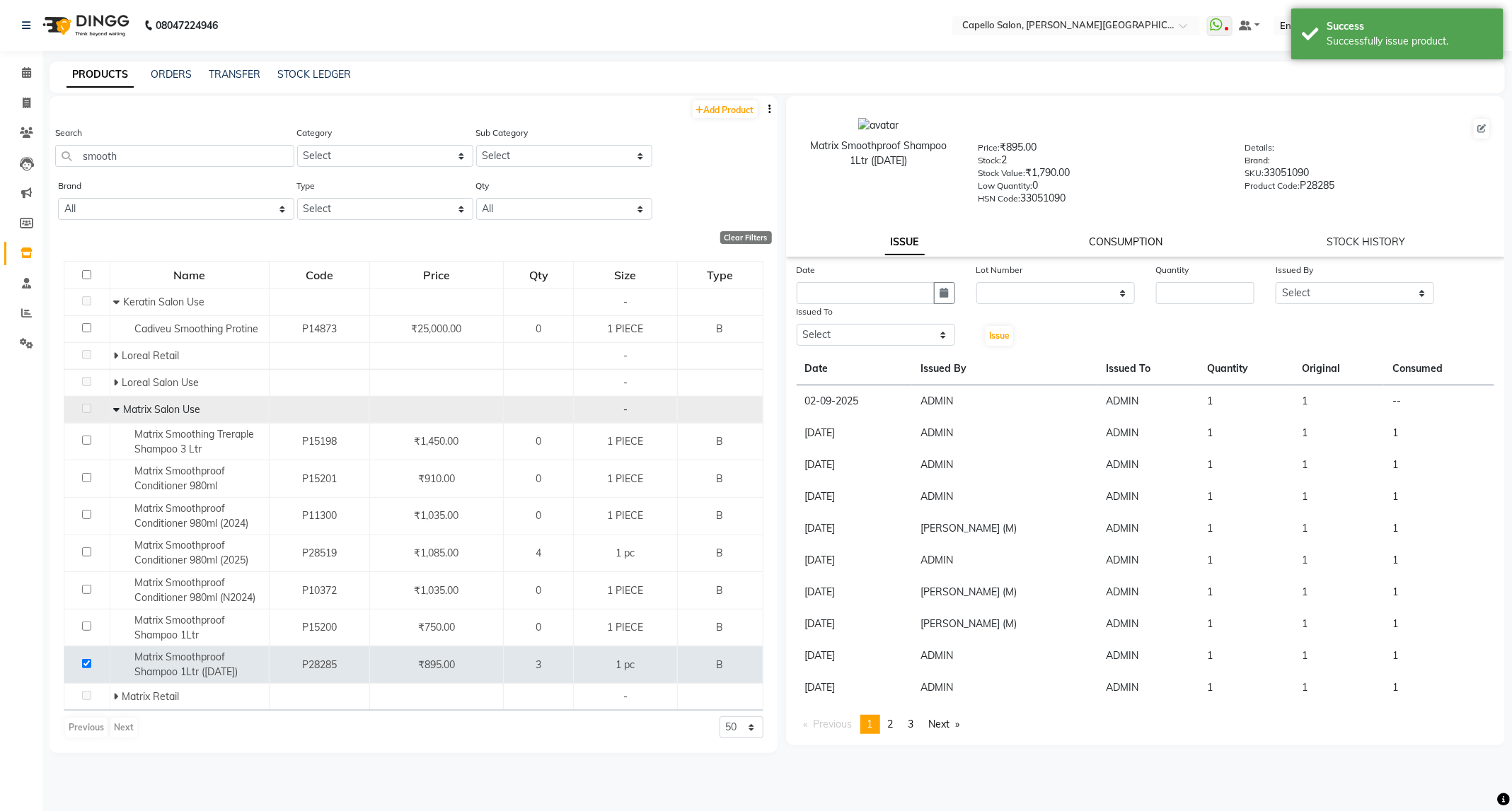
click at [1093, 244] on link "CONSUMPTION" at bounding box center [1125, 241] width 74 height 13
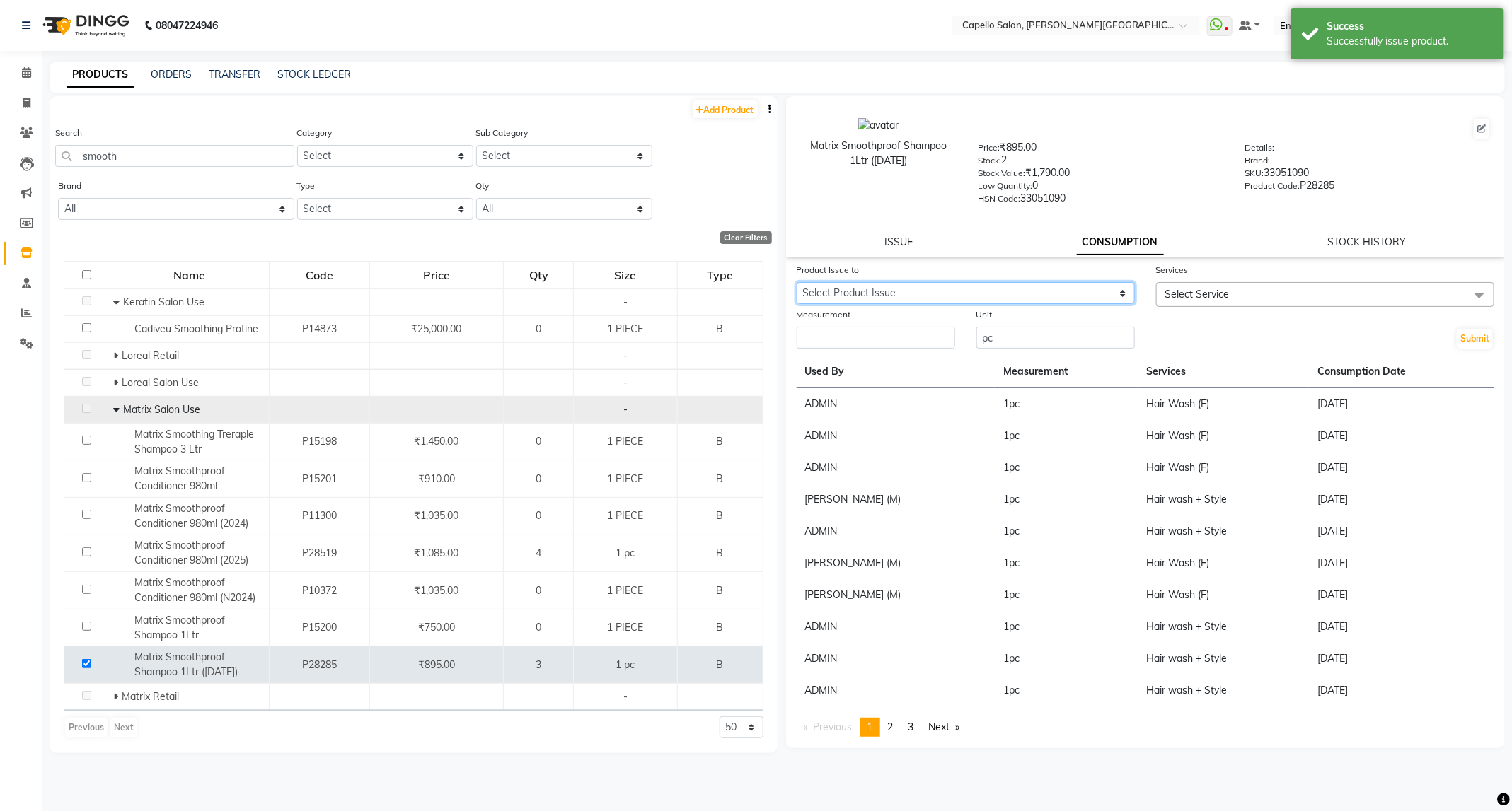
click at [988, 290] on select "Select Product Issue [DATE], Issued to: ADMIN, Balance: 1" at bounding box center [965, 292] width 338 height 22
select select "1199679"
click at [797, 282] on select "Select Product Issue [DATE], Issued to: ADMIN, Balance: 1" at bounding box center [965, 292] width 338 height 22
click at [1246, 291] on span "Select Service" at bounding box center [1325, 294] width 338 height 25
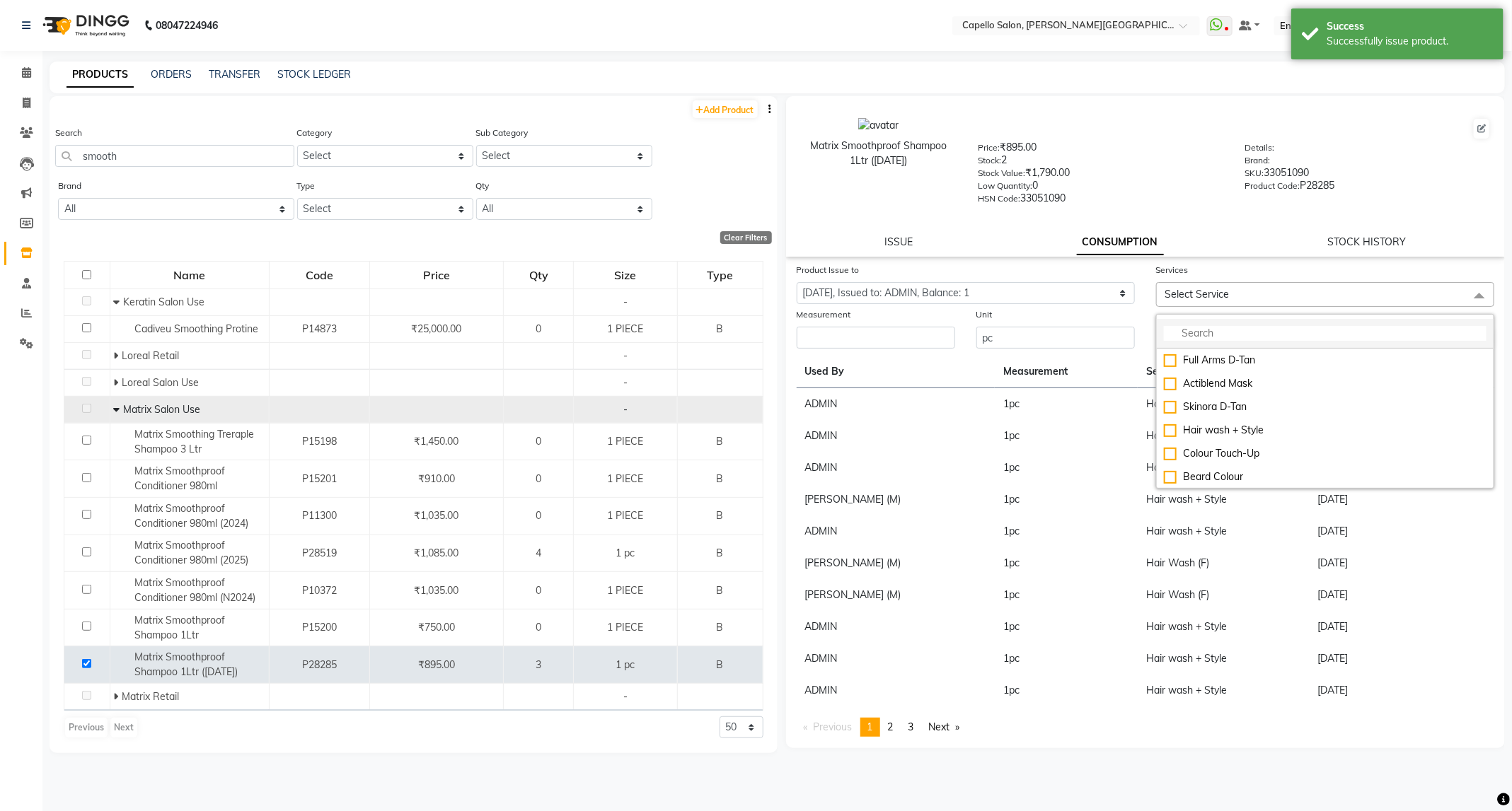
click at [1248, 331] on input "multiselect-search" at bounding box center [1325, 333] width 323 height 15
type input "wash"
click at [1246, 437] on li "Hair Wash (F)" at bounding box center [1324, 444] width 336 height 23
checkbox input "true"
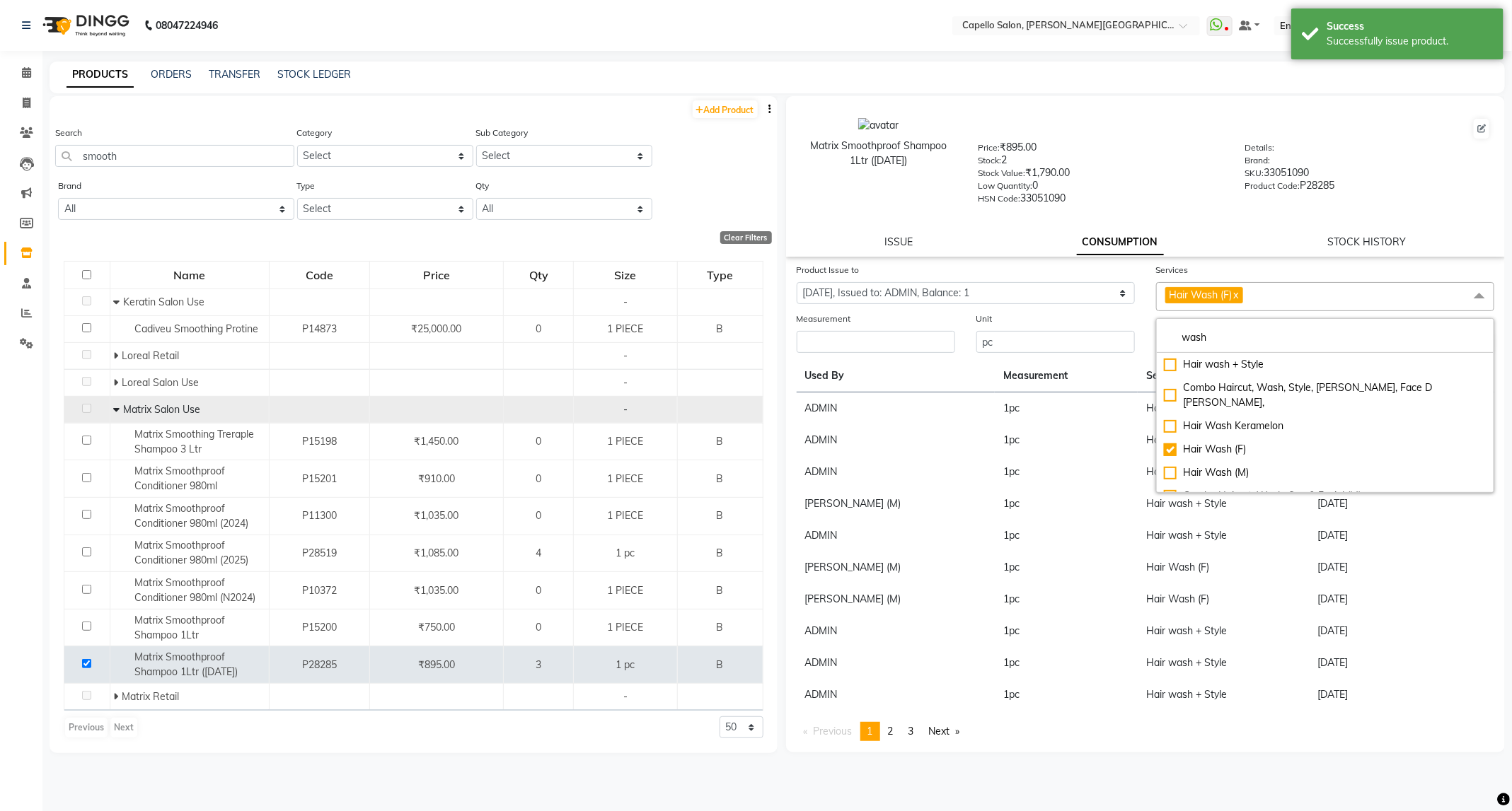
click at [913, 324] on div "Measurement" at bounding box center [875, 321] width 158 height 20
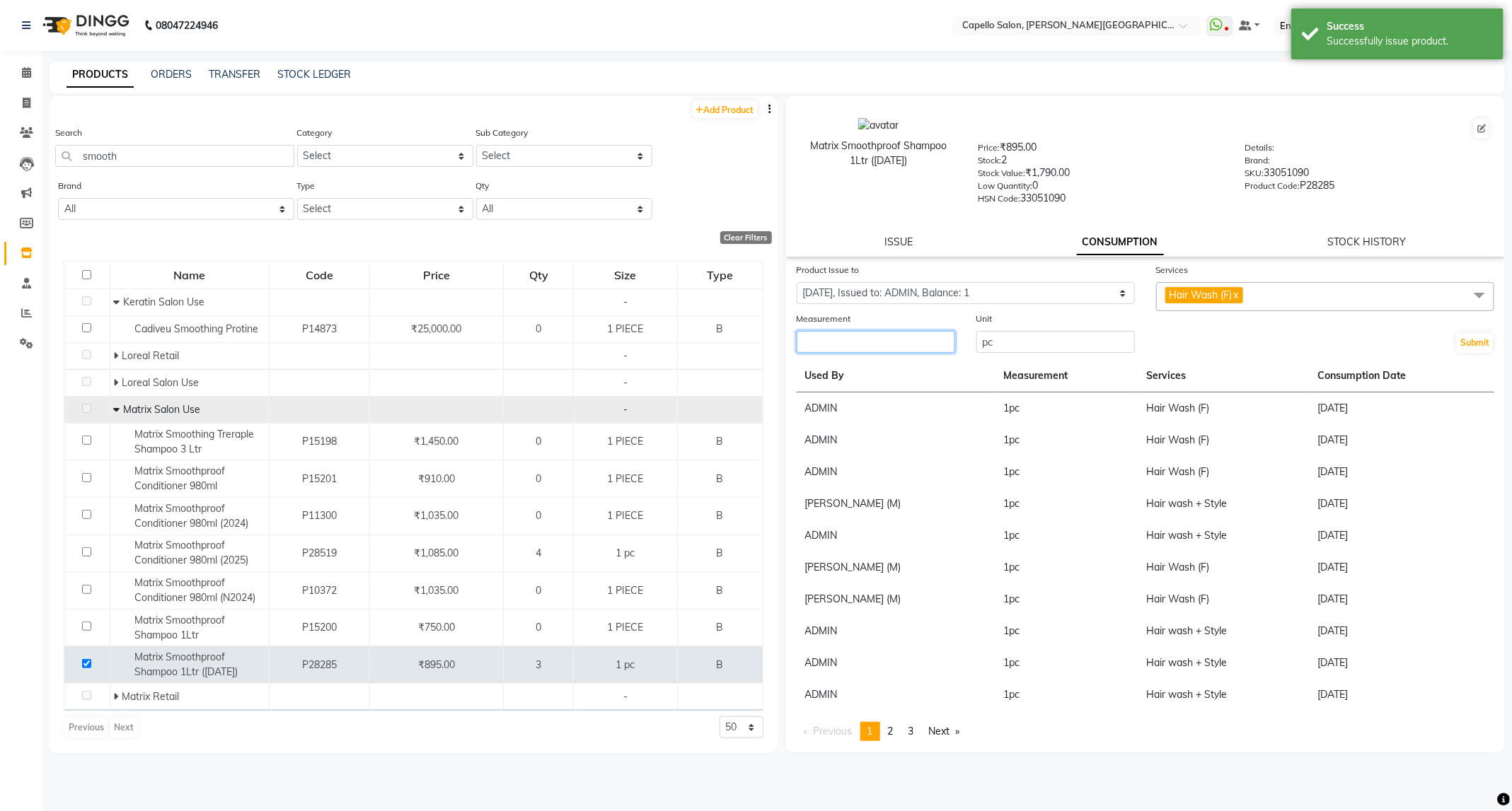
click at [911, 333] on input "number" at bounding box center [875, 342] width 158 height 22
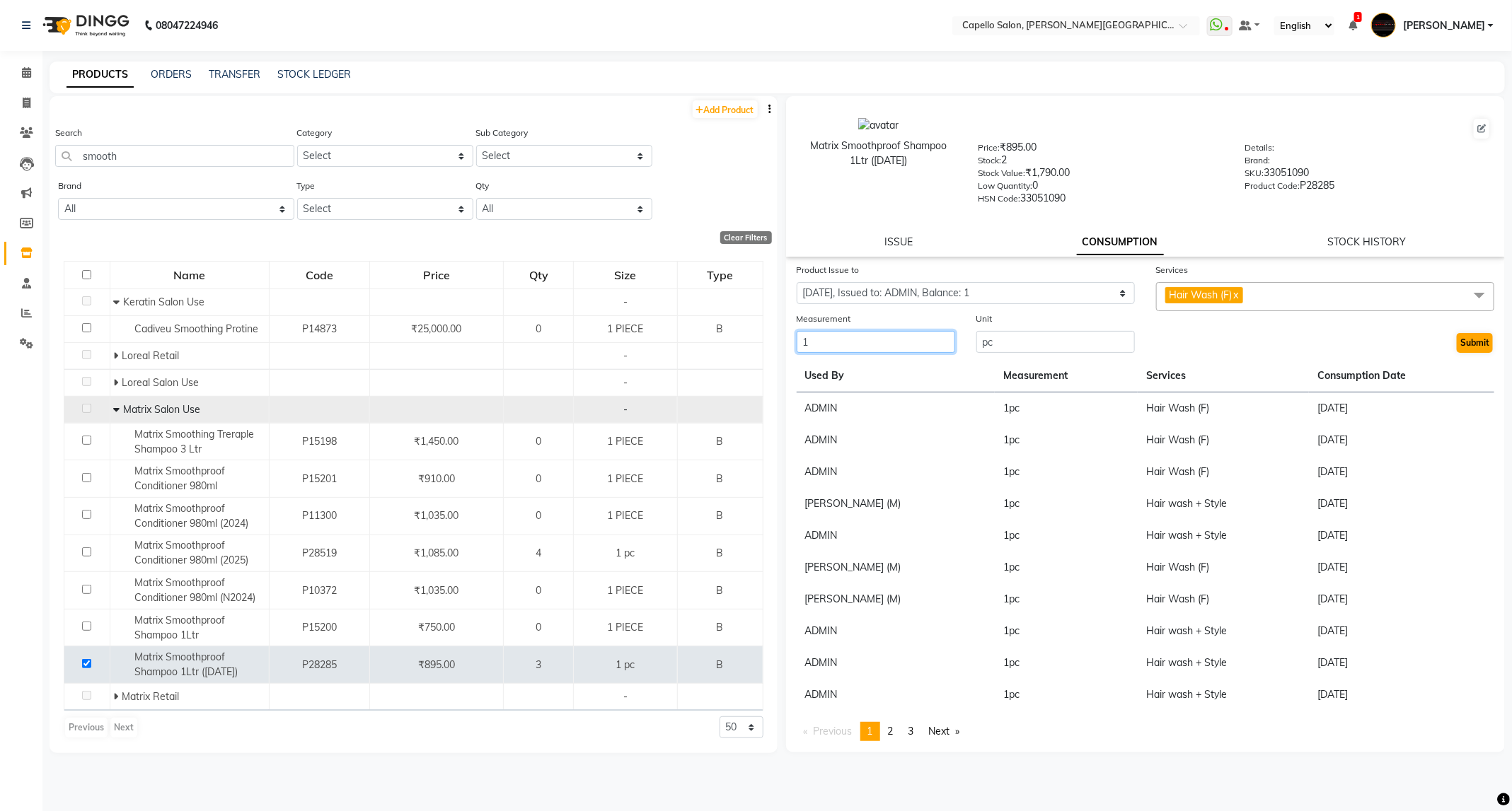
type input "1"
click at [1463, 342] on button "Submit" at bounding box center [1475, 342] width 36 height 20
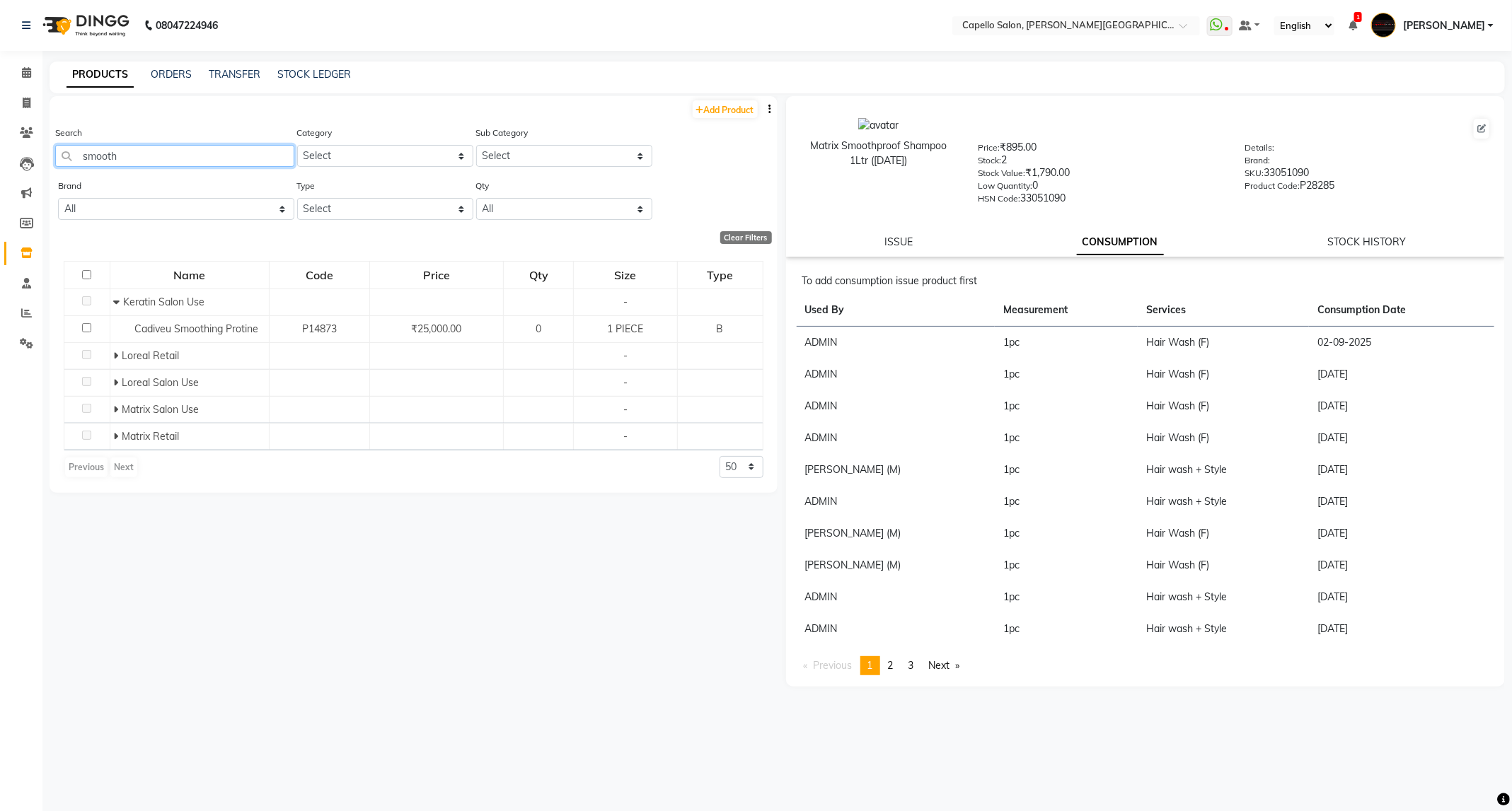
click at [0, 217] on app-home "08047224946 Select Location × Capello Salon, [PERSON_NAME] Nagar WhatsApp Statu…" at bounding box center [756, 410] width 1512 height 821
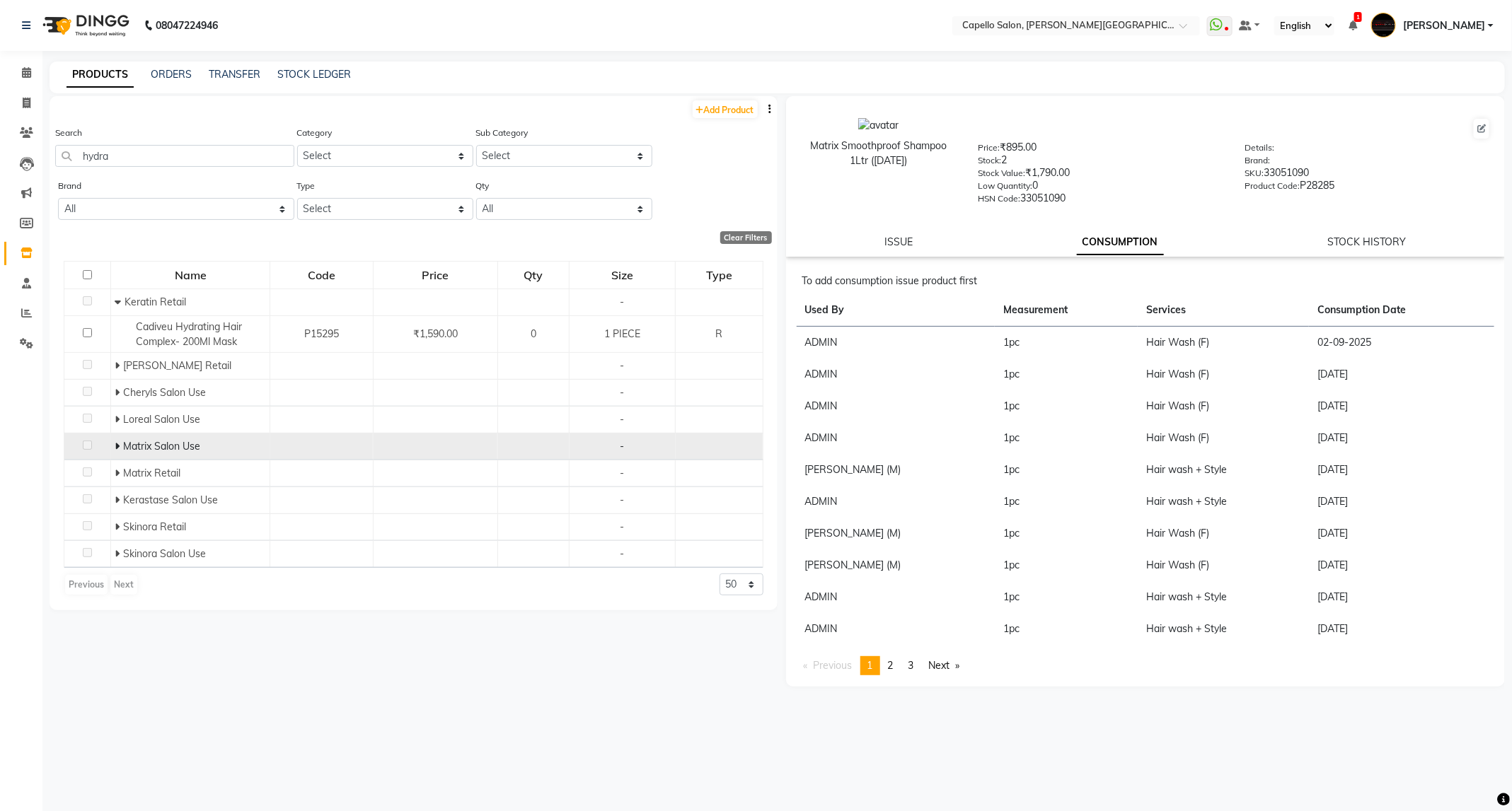
click at [118, 445] on icon at bounding box center [118, 445] width 5 height 10
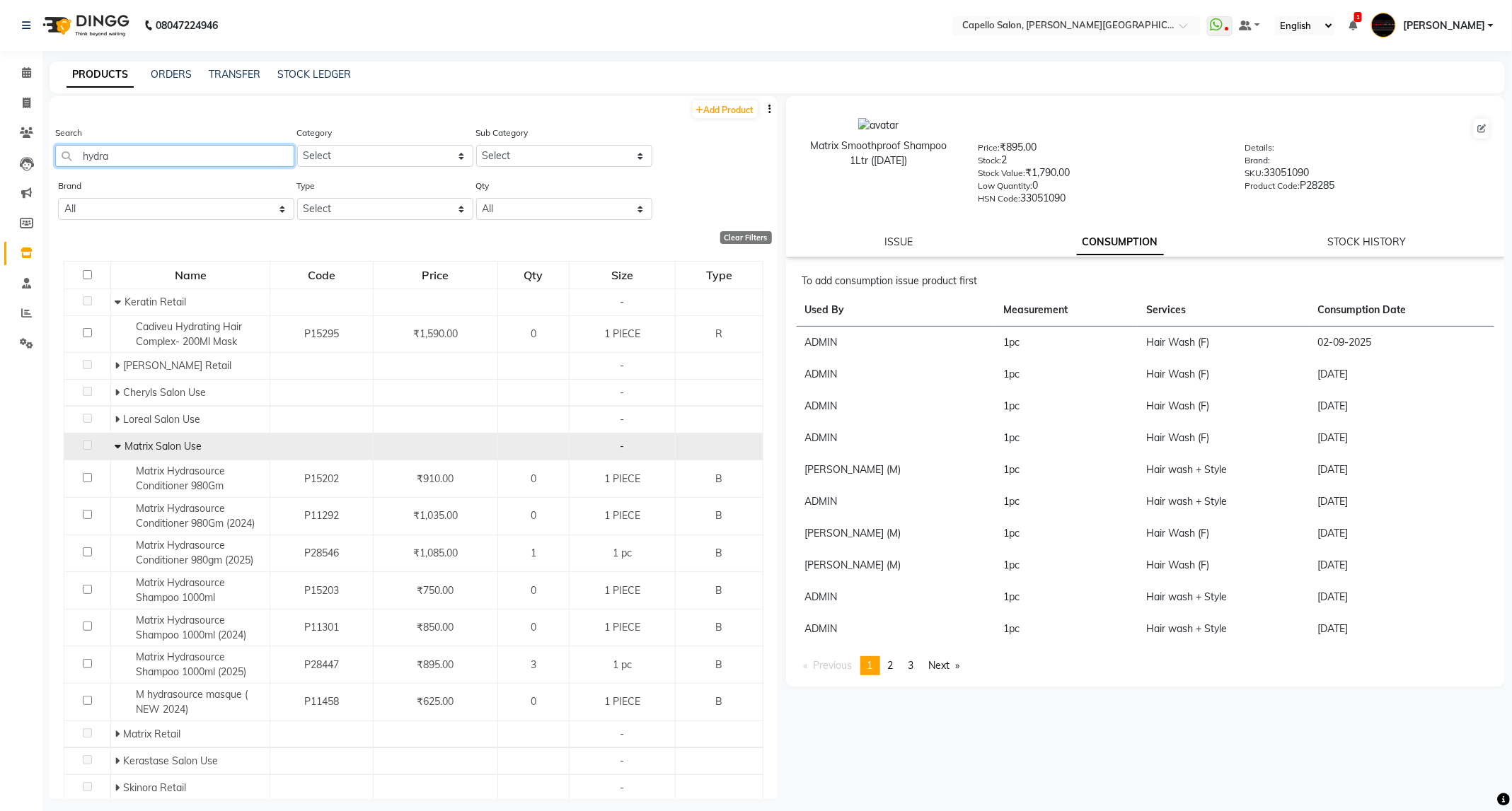
drag, startPoint x: 153, startPoint y: 162, endPoint x: 0, endPoint y: 164, distance: 153.0
click at [0, 164] on app-home "08047224946 Select Location × Capello Salon, [PERSON_NAME] Nagar WhatsApp Statu…" at bounding box center [756, 410] width 1512 height 821
type input "clean"
